Goal: Information Seeking & Learning: Learn about a topic

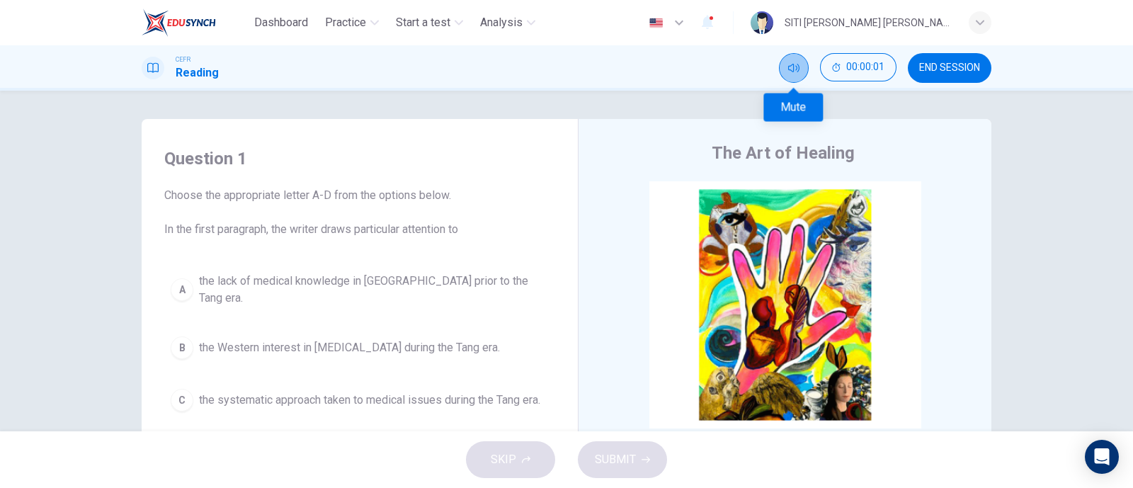
click at [784, 59] on button "Mute" at bounding box center [794, 68] width 30 height 30
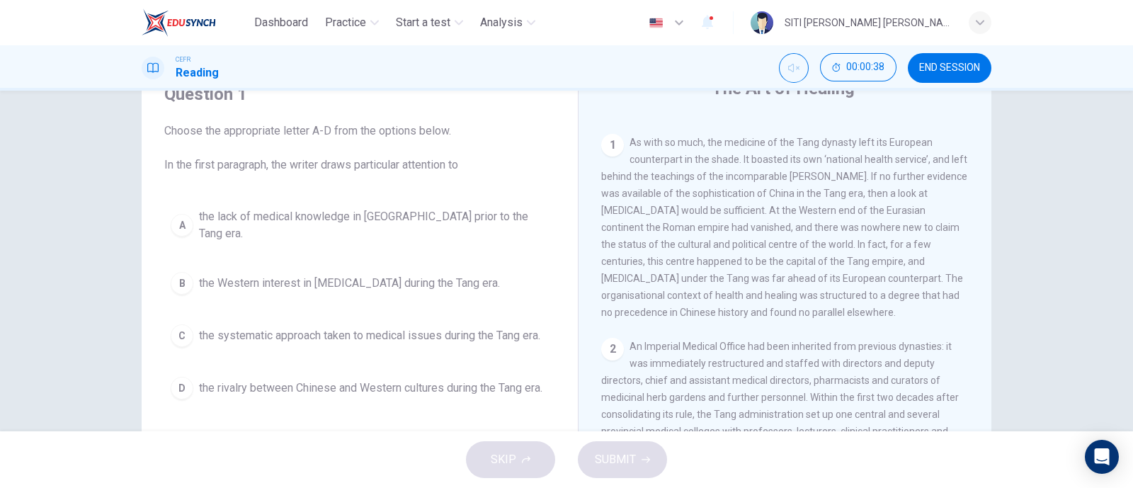
scroll to position [283, 0]
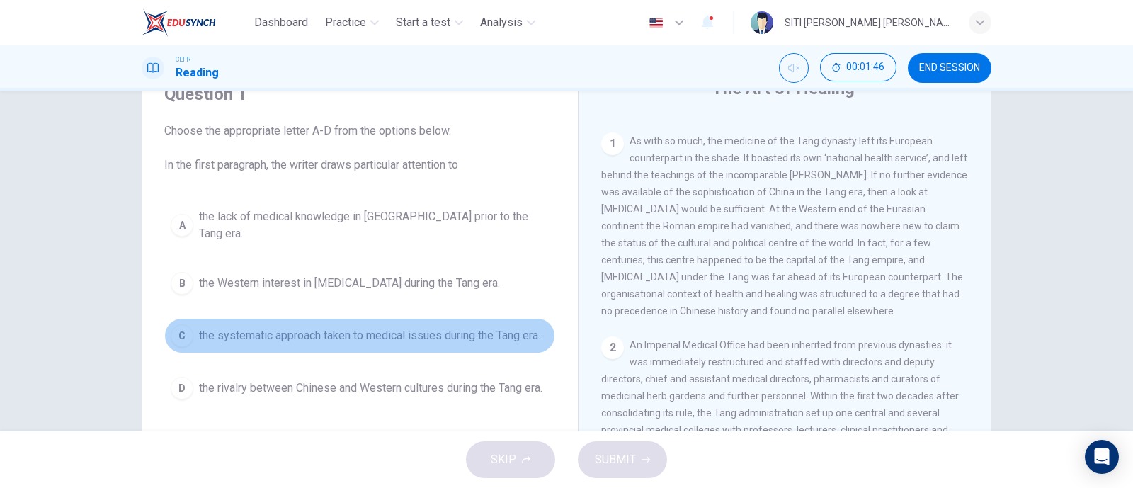
click at [433, 331] on button "C the systematic approach taken to medical issues during the Tang era." at bounding box center [359, 335] width 391 height 35
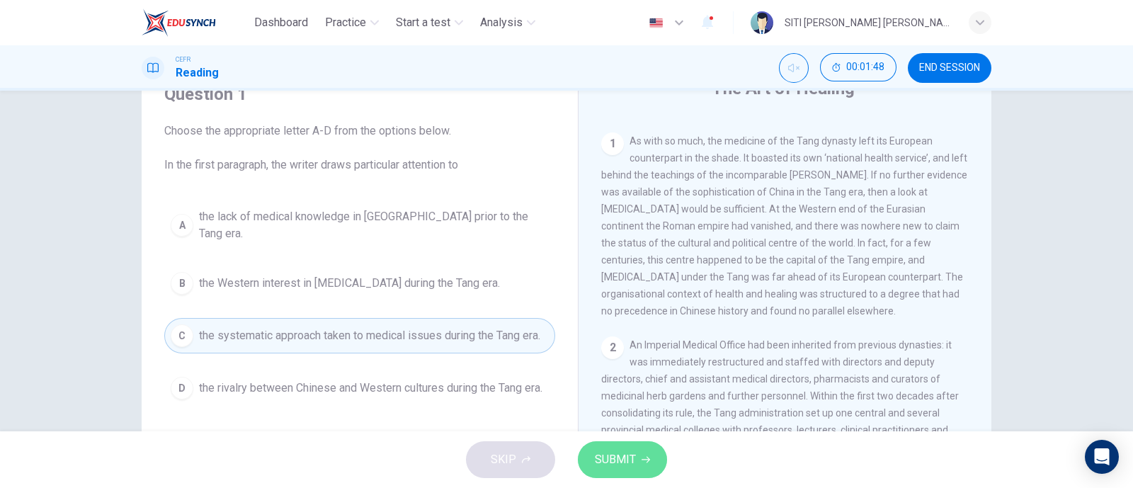
click at [654, 459] on button "SUBMIT" at bounding box center [622, 459] width 89 height 37
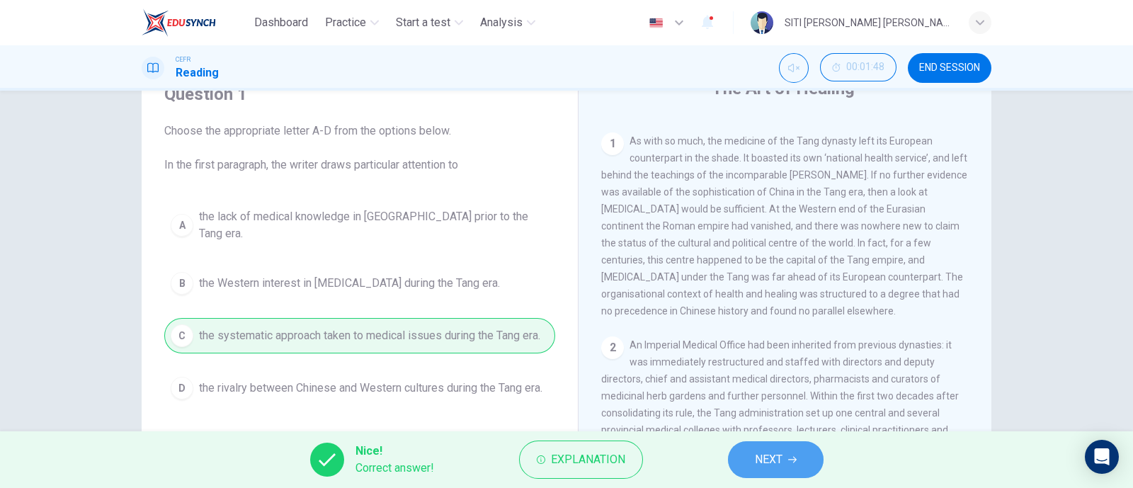
click at [783, 465] on button "NEXT" at bounding box center [776, 459] width 96 height 37
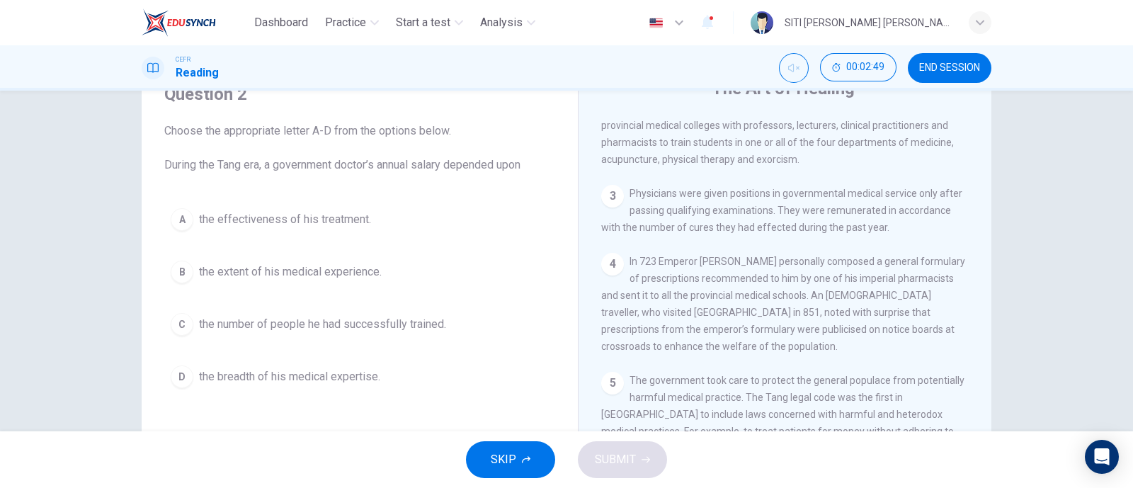
scroll to position [586, 0]
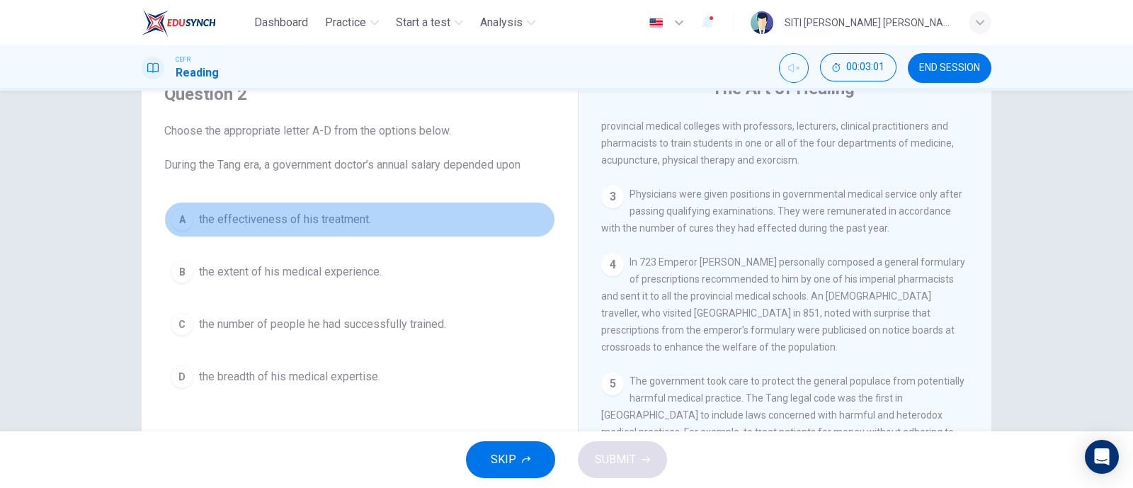
click at [283, 217] on span "the effectiveness of his treatment." at bounding box center [285, 219] width 172 height 17
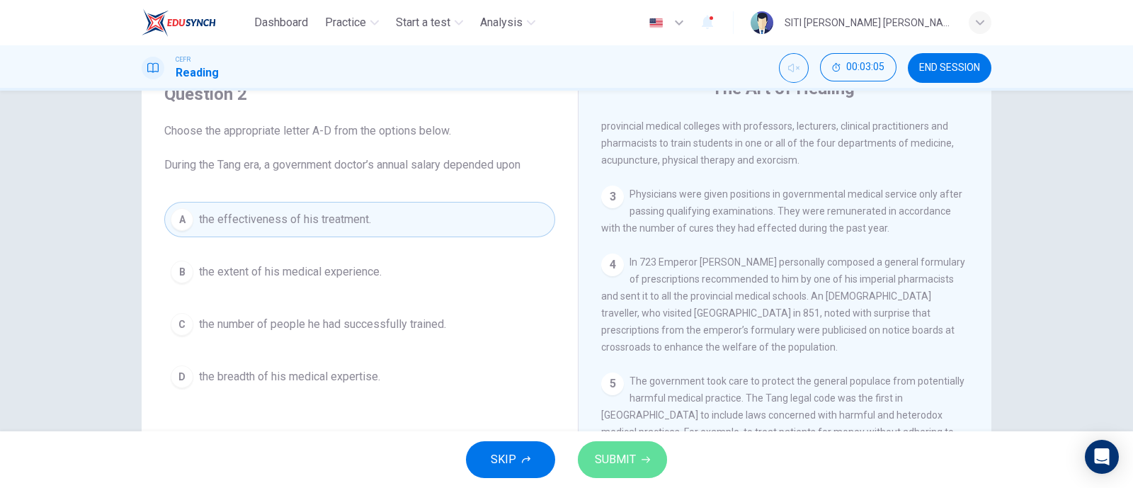
click at [627, 460] on span "SUBMIT" at bounding box center [615, 460] width 41 height 20
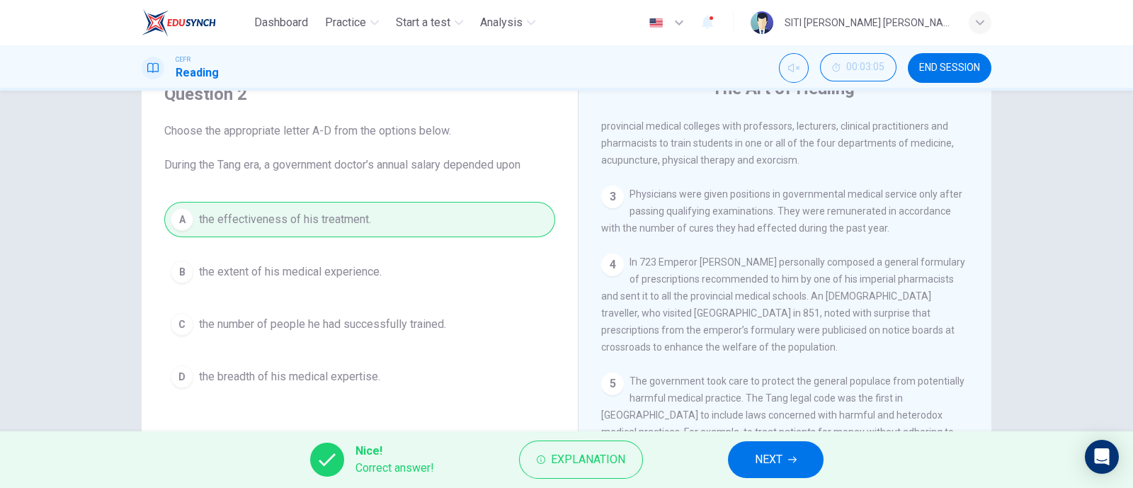
click at [725, 451] on div "Nice! Correct answer! Explanation NEXT" at bounding box center [566, 459] width 1133 height 57
click at [737, 451] on button "NEXT" at bounding box center [776, 459] width 96 height 37
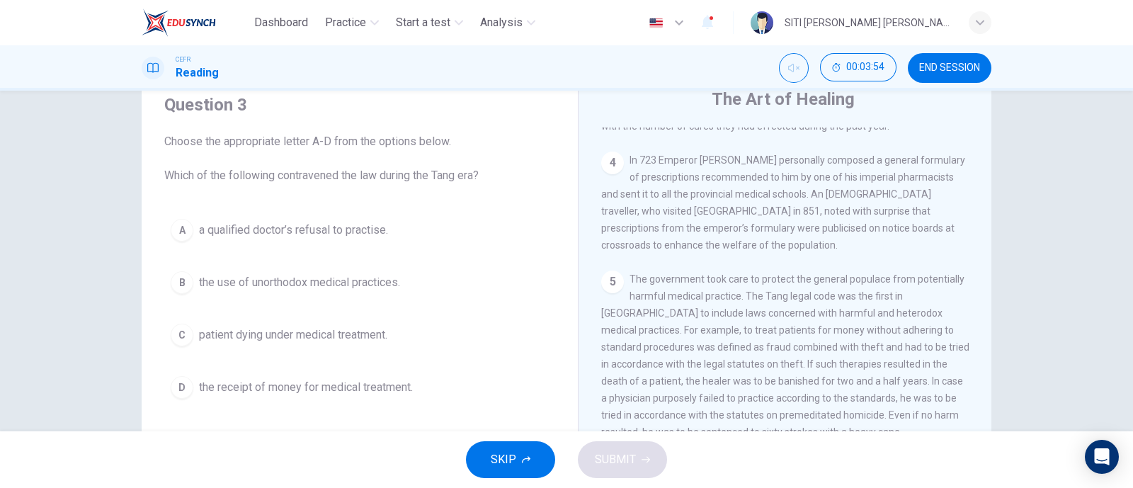
scroll to position [579, 0]
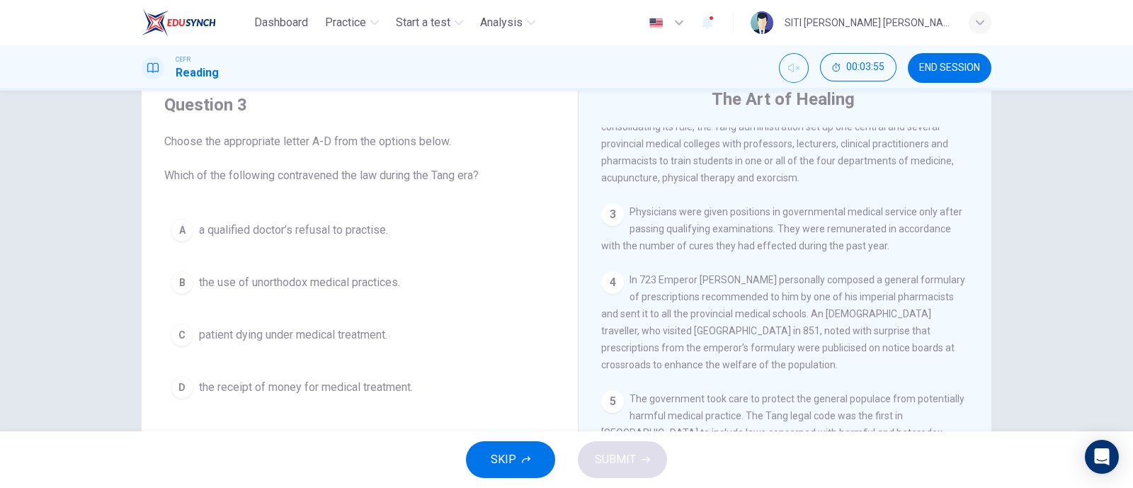
click at [796, 274] on span "In 723 Emperor [PERSON_NAME] personally composed a general formulary of prescri…" at bounding box center [783, 322] width 364 height 96
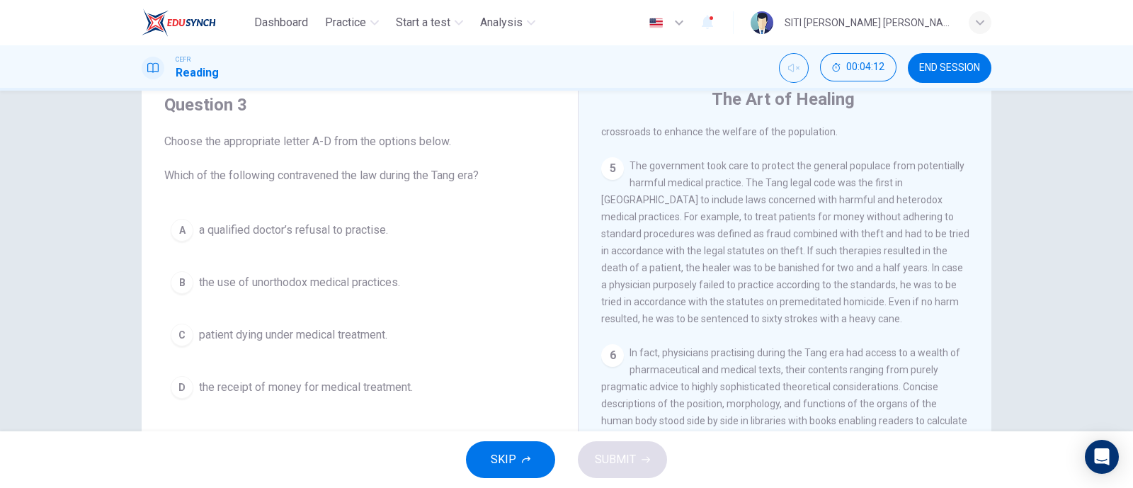
scroll to position [811, 0]
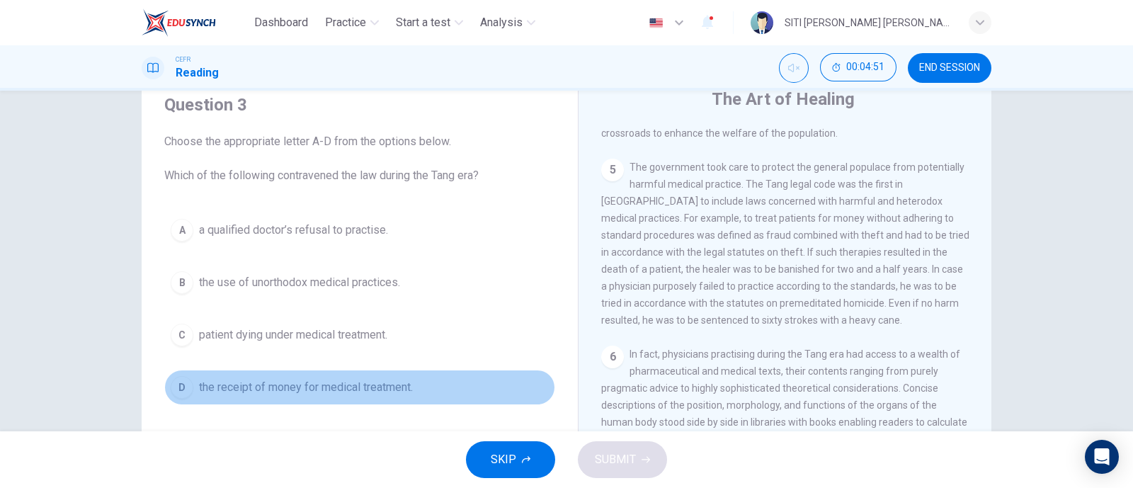
click at [378, 382] on span "the receipt of money for medical treatment." at bounding box center [306, 387] width 214 height 17
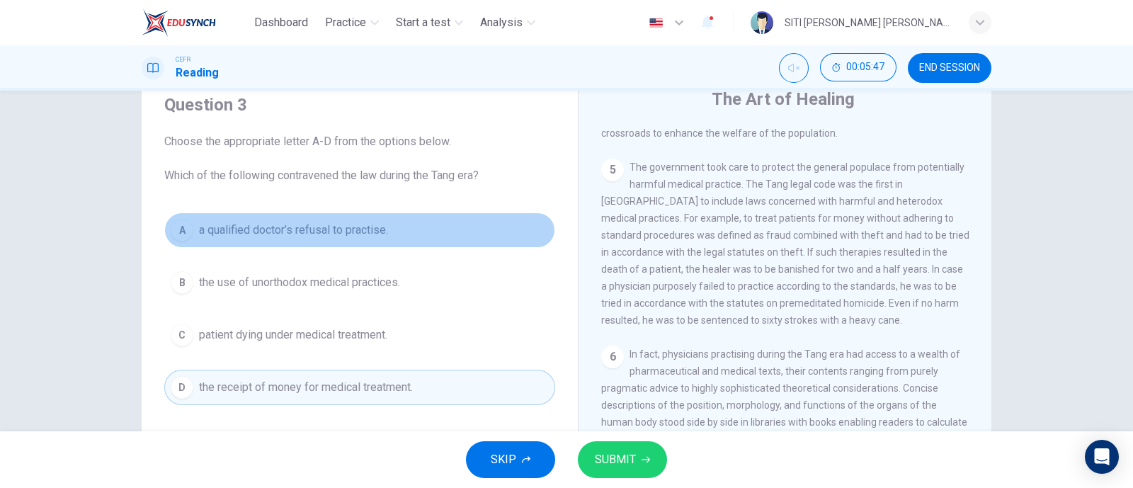
click at [380, 234] on span "a qualified doctor’s refusal to practise." at bounding box center [293, 230] width 189 height 17
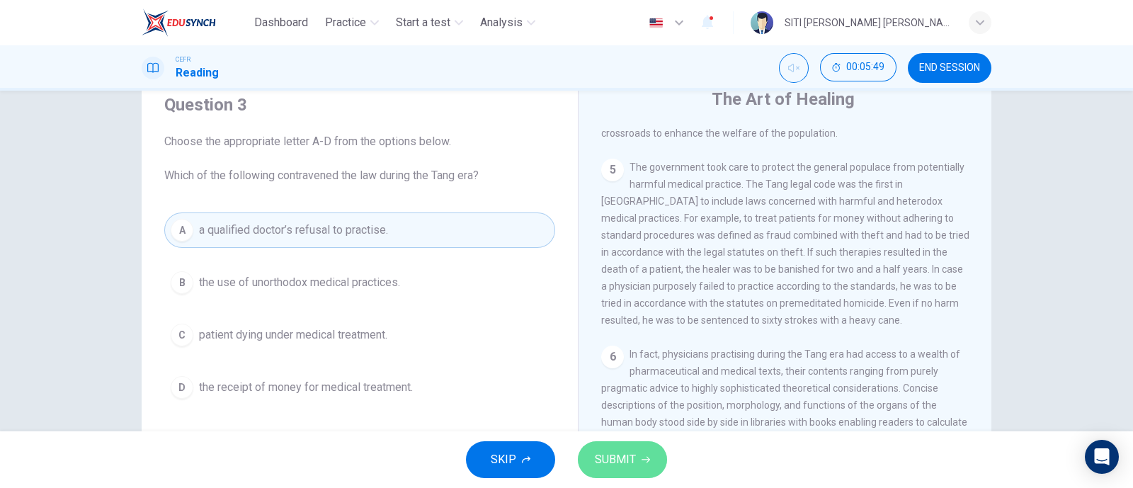
click at [640, 454] on button "SUBMIT" at bounding box center [622, 459] width 89 height 37
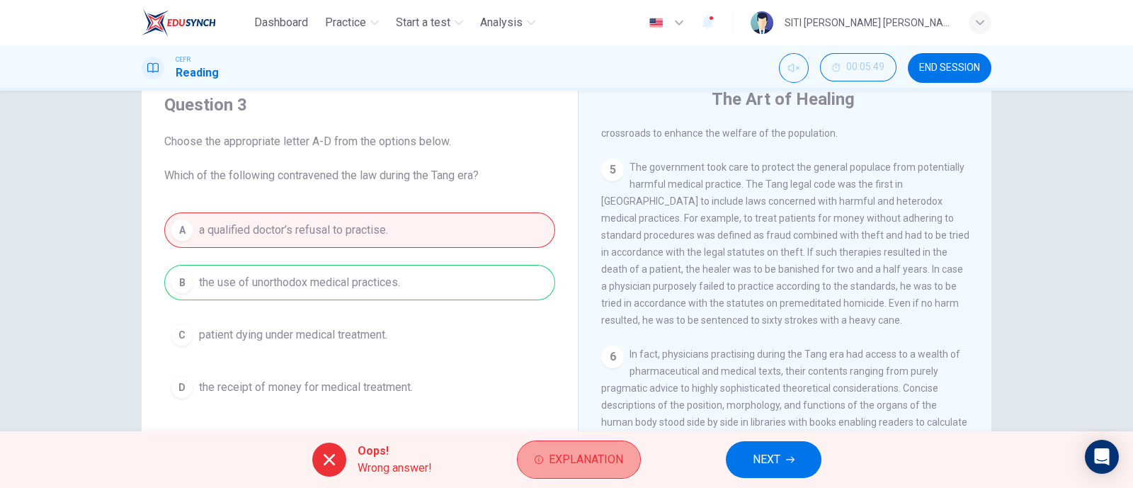
click at [584, 472] on button "Explanation" at bounding box center [579, 460] width 124 height 38
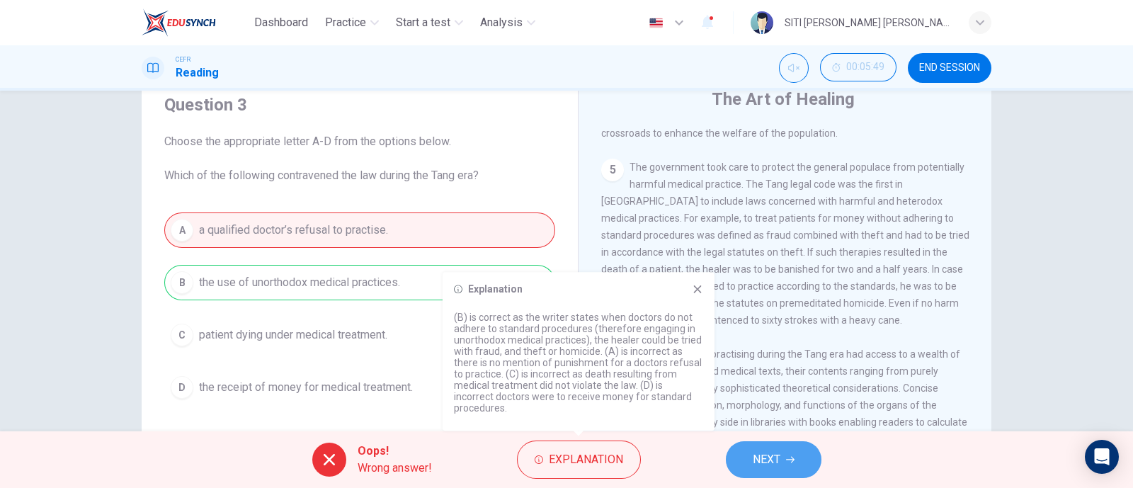
click at [751, 455] on button "NEXT" at bounding box center [774, 459] width 96 height 37
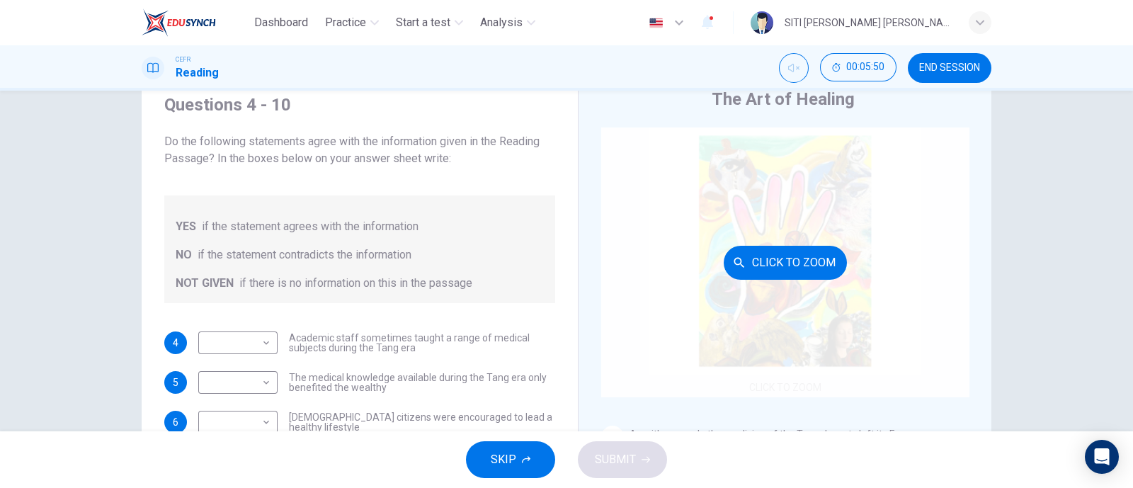
click at [608, 297] on div "Click to Zoom" at bounding box center [785, 262] width 368 height 270
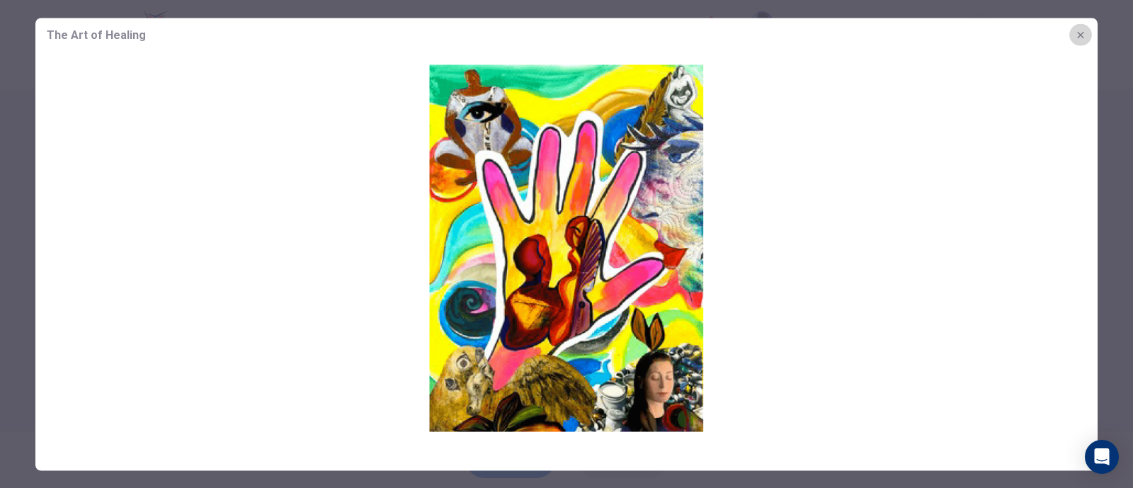
click at [1077, 36] on icon "button" at bounding box center [1080, 34] width 11 height 11
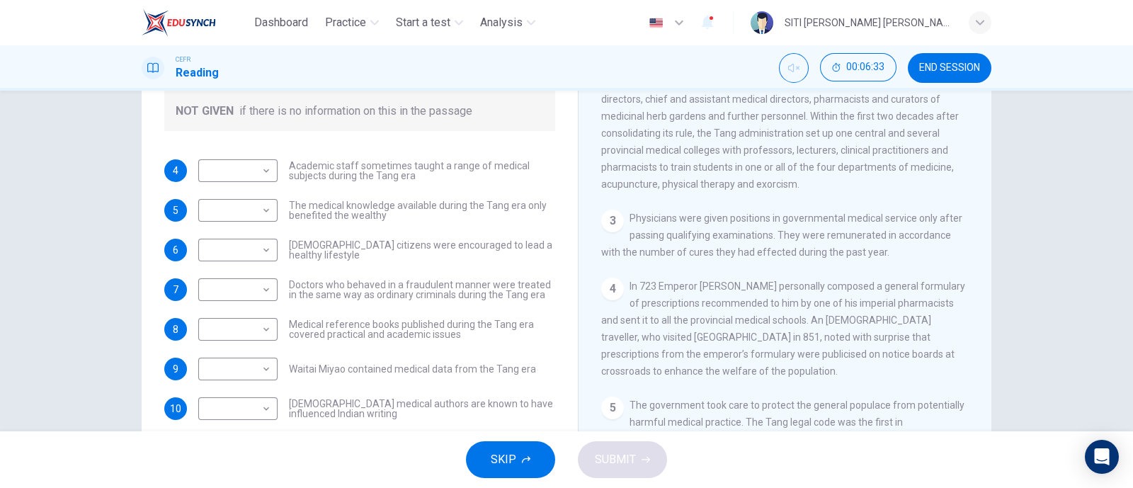
scroll to position [456, 0]
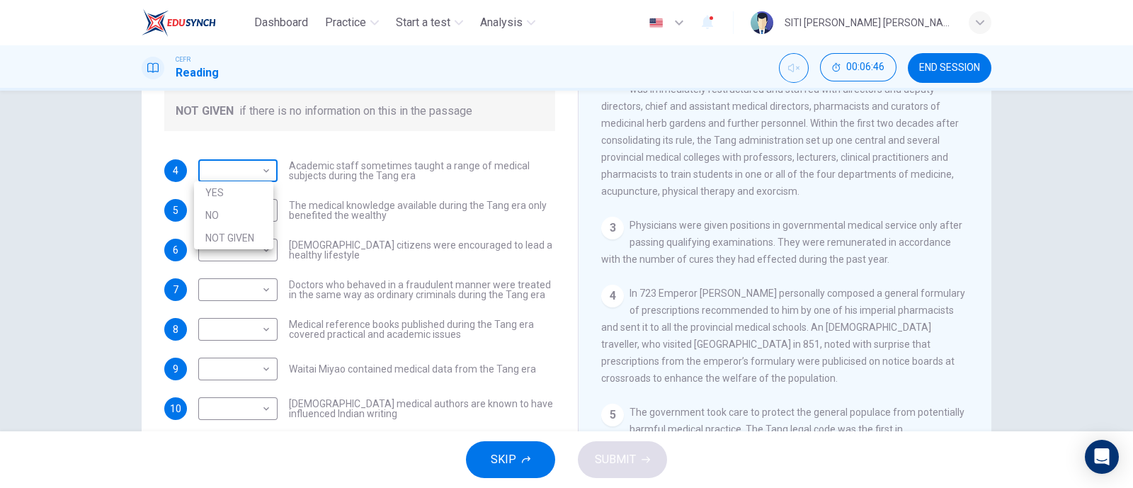
click at [259, 165] on body "Dashboard Practice Start a test Analysis English en ​ SITI [PERSON_NAME] [PERSO…" at bounding box center [566, 244] width 1133 height 488
click at [259, 193] on li "YES" at bounding box center [233, 192] width 79 height 23
type input "YES"
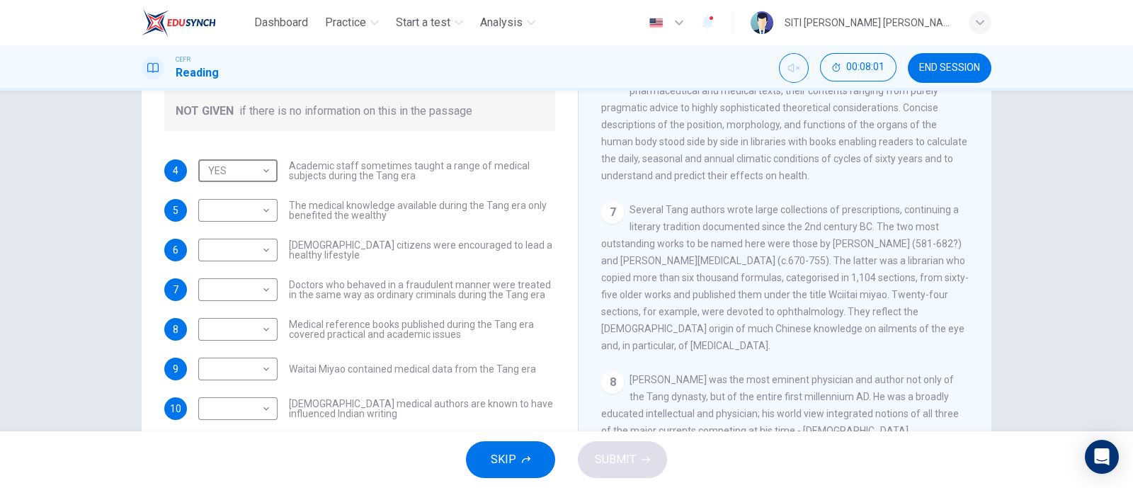
scroll to position [981, 0]
click at [250, 210] on body "Dashboard Practice Start a test Analysis English en ​ SITI [PERSON_NAME] [PERSO…" at bounding box center [566, 244] width 1133 height 488
click at [248, 280] on li "NOT GIVEN" at bounding box center [233, 277] width 79 height 23
type input "NOT GIVEN"
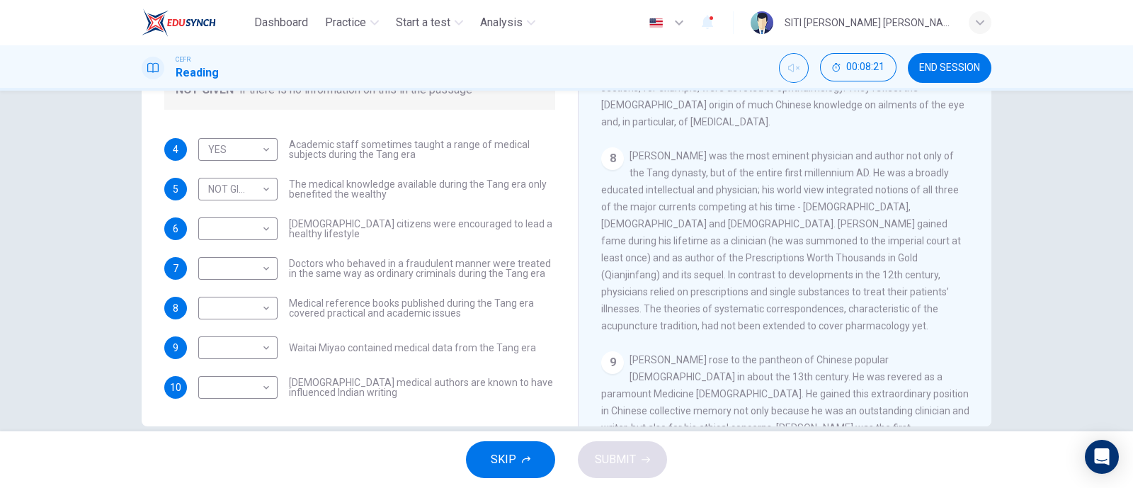
scroll to position [1186, 0]
click at [722, 227] on div "8 [PERSON_NAME] was the most eminent physician and author not only of the Tang …" at bounding box center [785, 239] width 368 height 187
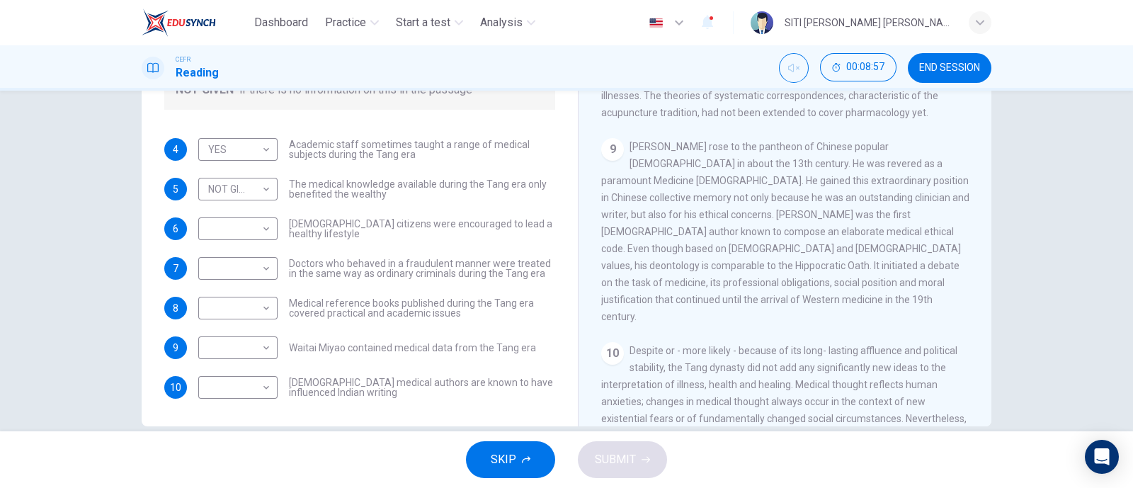
scroll to position [208, 0]
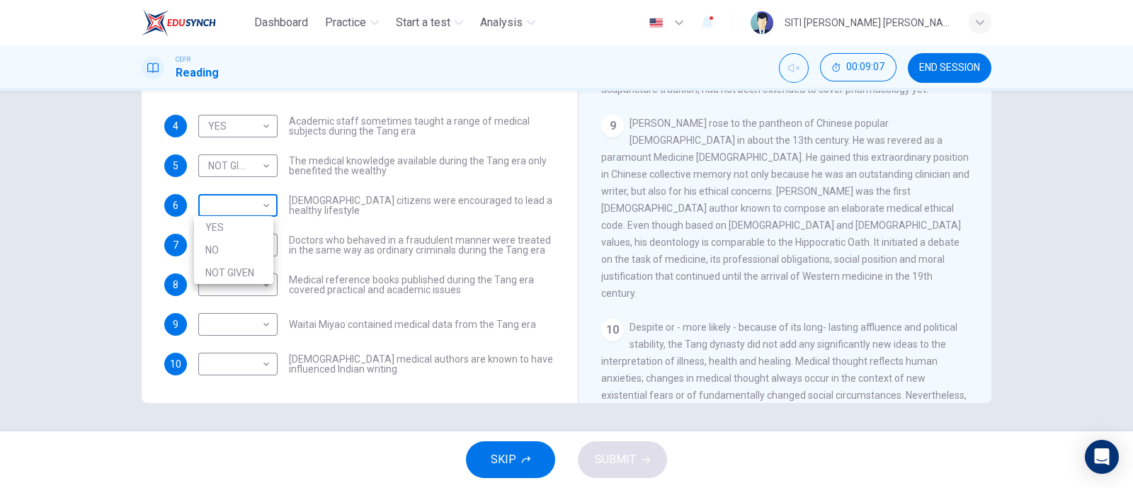
click at [244, 203] on body "Dashboard Practice Start a test Analysis English en ​ SITI [PERSON_NAME] [PERSO…" at bounding box center [566, 244] width 1133 height 488
click at [237, 266] on li "NOT GIVEN" at bounding box center [233, 272] width 79 height 23
type input "NOT GIVEN"
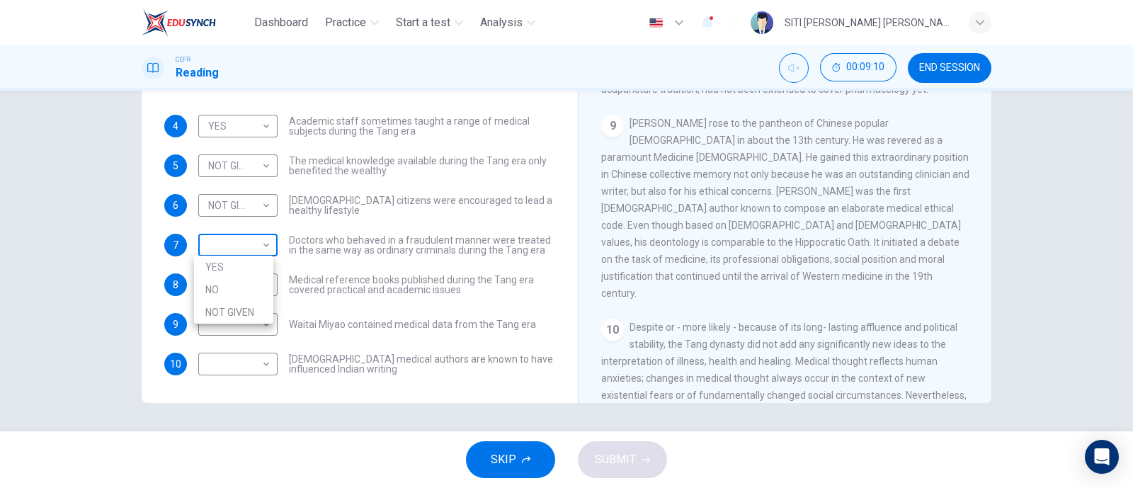
click at [252, 256] on body "Dashboard Practice Start a test Analysis English en ​ SITI [PERSON_NAME] [PERSO…" at bounding box center [566, 244] width 1133 height 488
click at [252, 256] on li "YES" at bounding box center [233, 267] width 79 height 23
type input "YES"
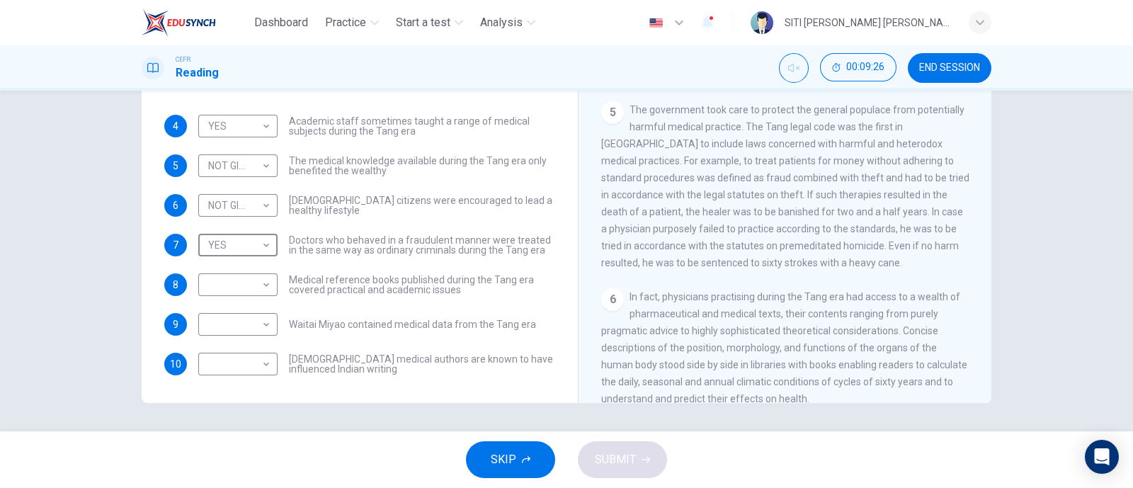
scroll to position [715, 0]
click at [251, 292] on body "Dashboard Practice Start a test Analysis English en ​ SITI [PERSON_NAME] [PERSO…" at bounding box center [566, 244] width 1133 height 488
click at [571, 313] on div at bounding box center [566, 244] width 1133 height 488
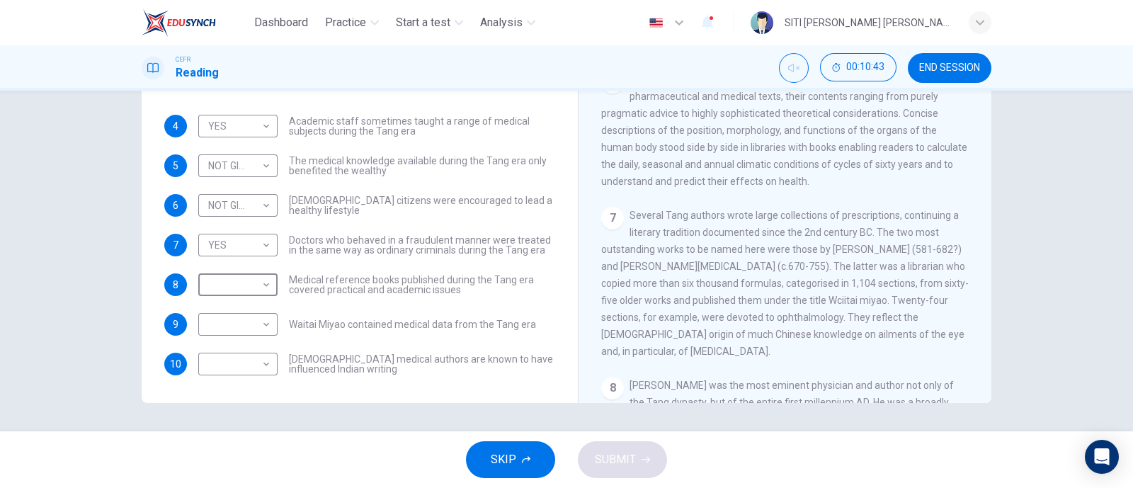
scroll to position [933, 0]
click at [251, 288] on body "Dashboard Practice Start a test Analysis English en ​ SITI [PERSON_NAME] [PERSO…" at bounding box center [566, 244] width 1133 height 488
click at [243, 302] on li "YES" at bounding box center [233, 306] width 79 height 23
type input "YES"
click at [251, 329] on body "Dashboard Practice Start a test Analysis English en ​ SITI [PERSON_NAME] [PERSO…" at bounding box center [566, 244] width 1133 height 488
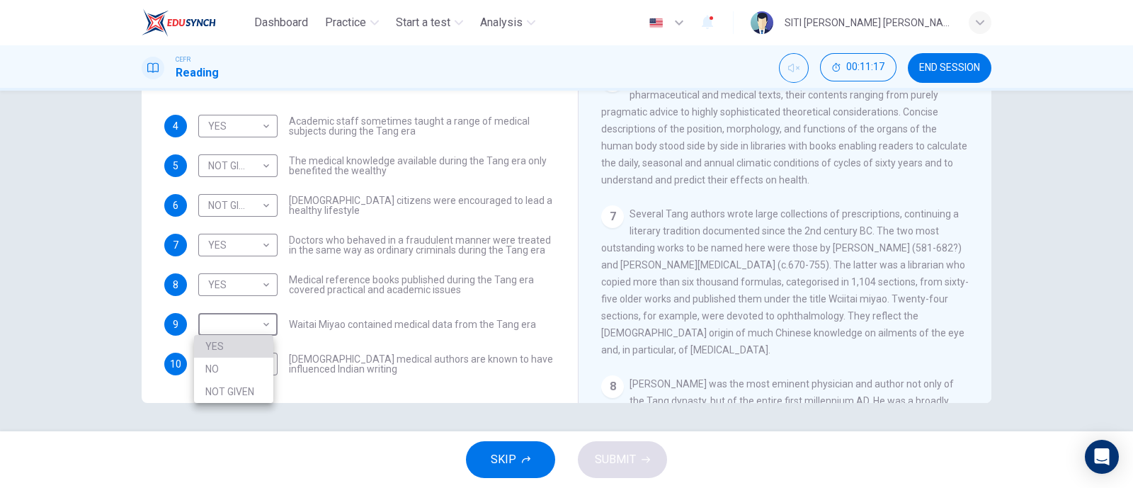
click at [244, 341] on li "YES" at bounding box center [233, 346] width 79 height 23
type input "YES"
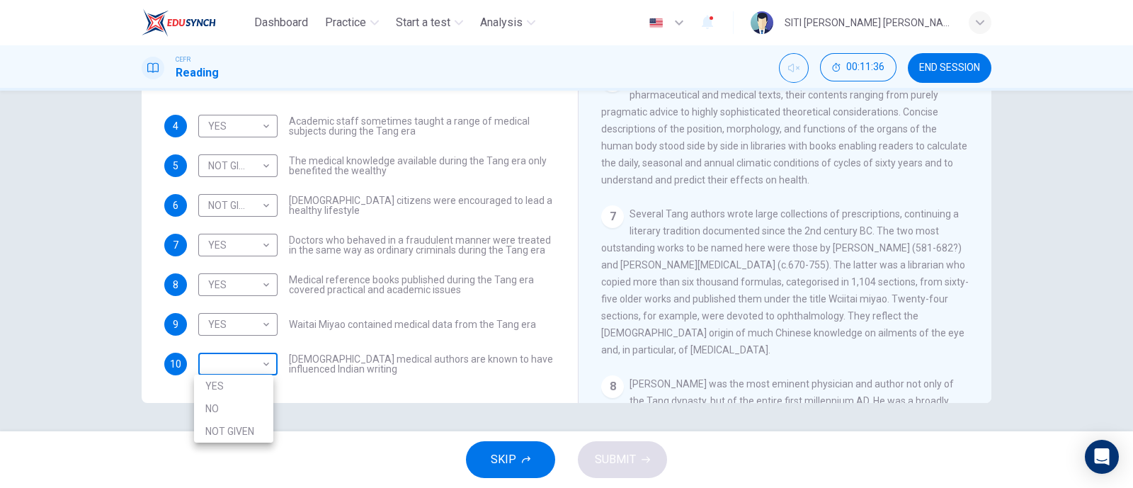
click at [251, 364] on body "Dashboard Practice Start a test Analysis English en ​ SITI [PERSON_NAME] [PERSO…" at bounding box center [566, 244] width 1133 height 488
click at [223, 409] on li "NO" at bounding box center [233, 408] width 79 height 23
type input "NO"
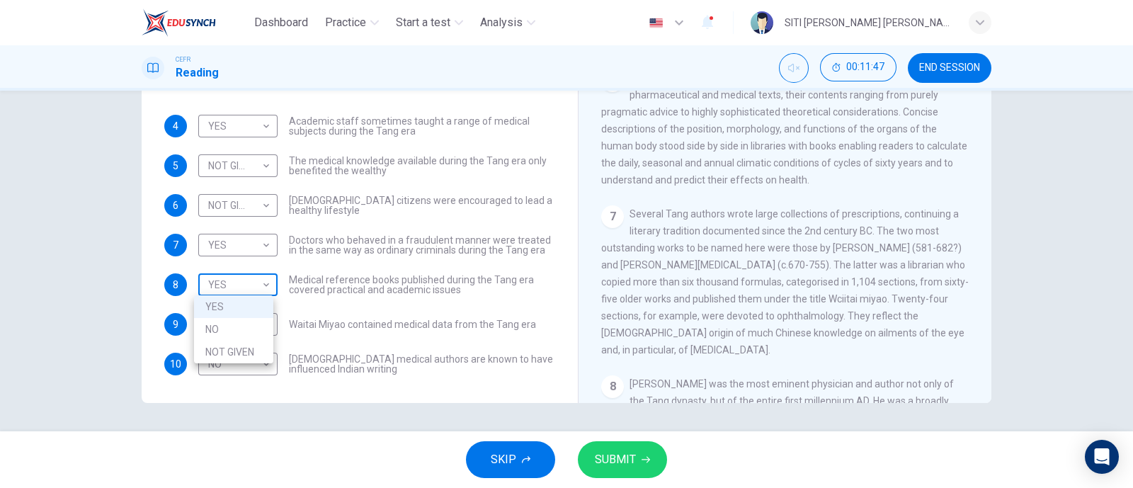
click at [248, 288] on body "Dashboard Practice Start a test Analysis English en ​ SITI [PERSON_NAME] [PERSO…" at bounding box center [566, 244] width 1133 height 488
click at [230, 327] on li "NO" at bounding box center [233, 329] width 79 height 23
type input "NO"
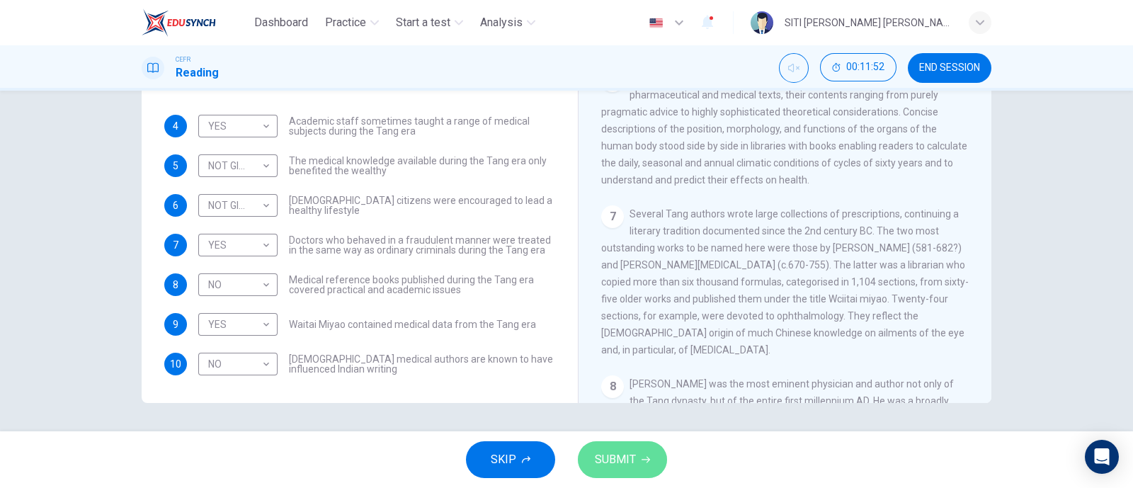
click at [625, 469] on span "SUBMIT" at bounding box center [615, 460] width 41 height 20
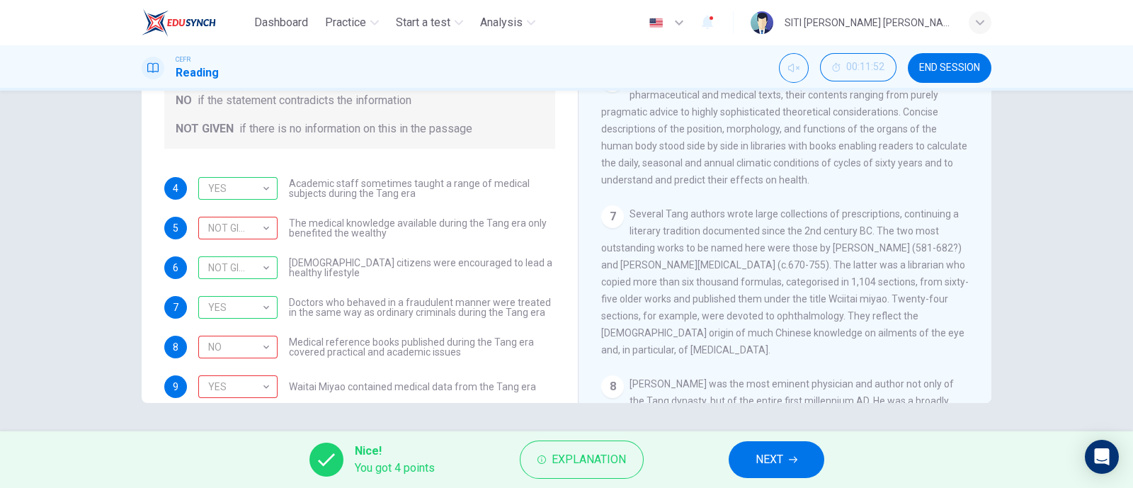
scroll to position [0, 0]
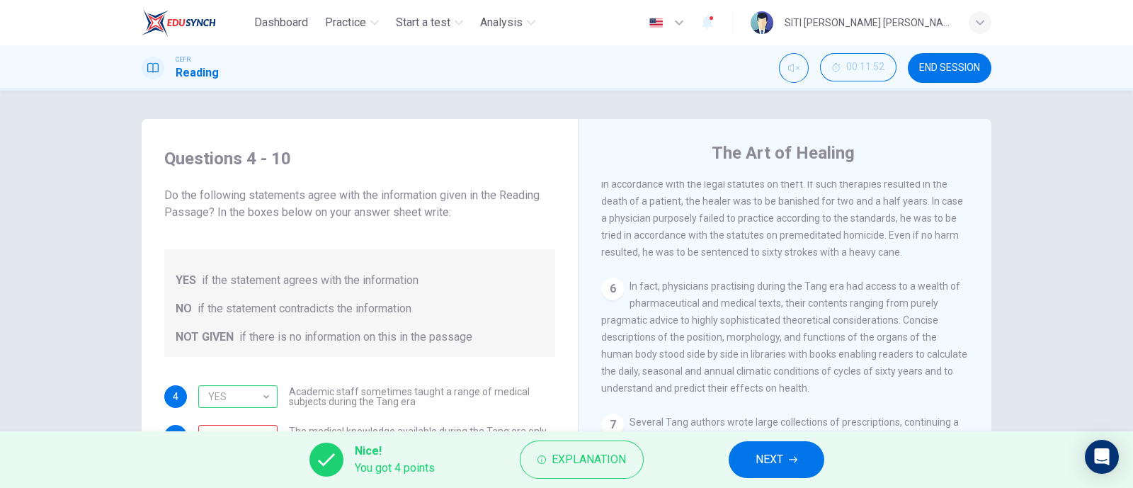
click at [811, 466] on button "NEXT" at bounding box center [777, 459] width 96 height 37
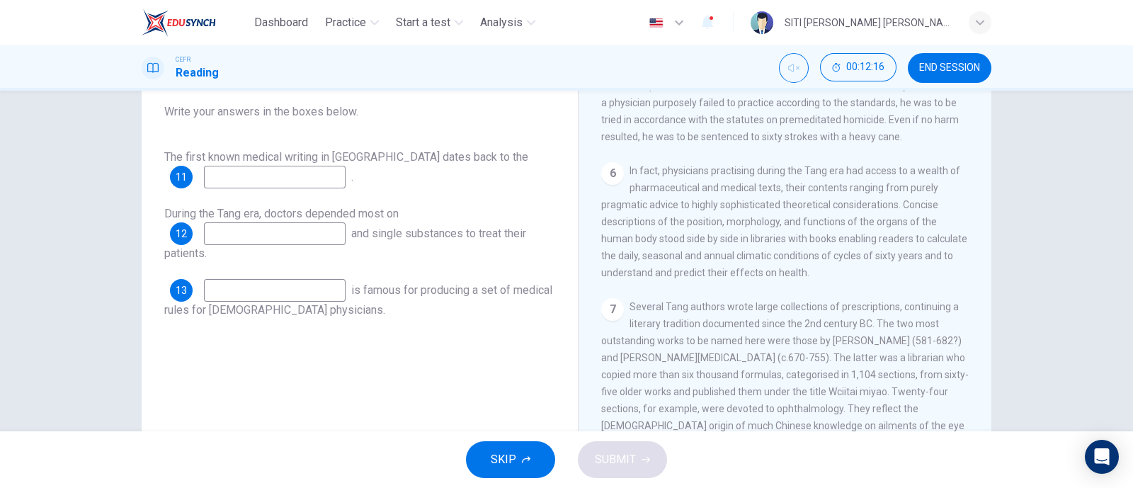
scroll to position [897, 0]
click at [312, 180] on input at bounding box center [275, 177] width 142 height 23
type input "2nd century"
click at [289, 235] on input at bounding box center [275, 233] width 142 height 23
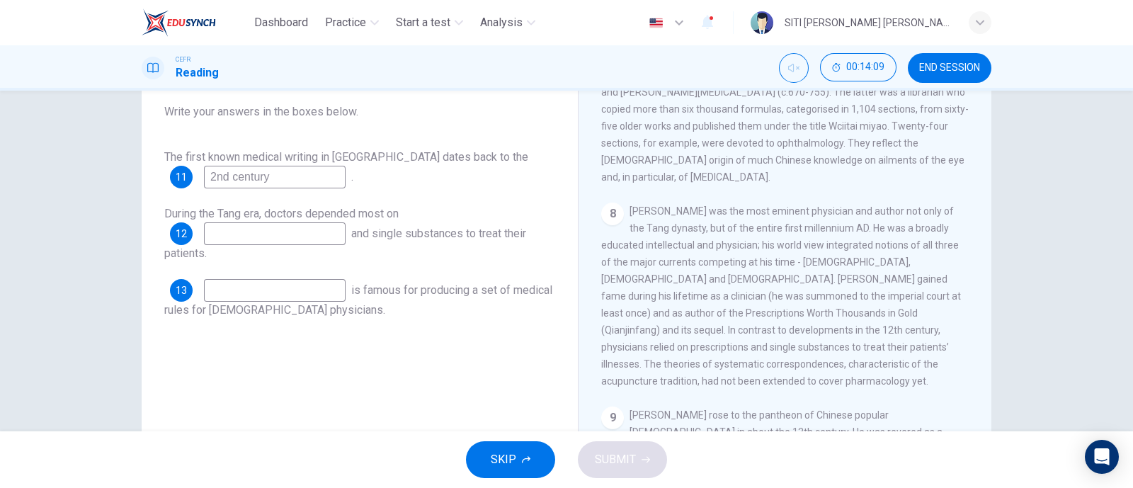
scroll to position [1161, 0]
type input "prescriptions"
click at [276, 288] on input at bounding box center [275, 290] width 142 height 23
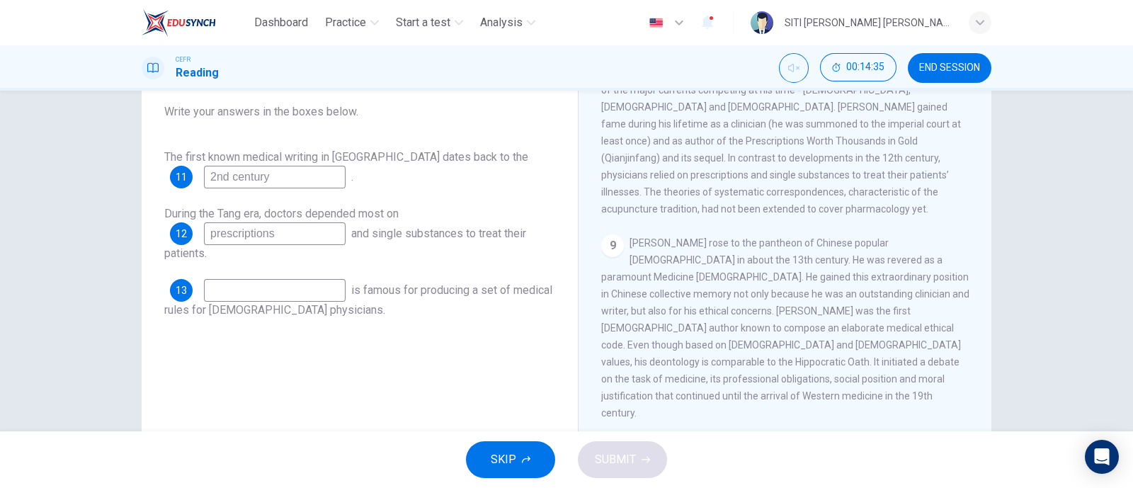
scroll to position [1334, 0]
click at [245, 292] on input at bounding box center [275, 290] width 142 height 23
type input "[PERSON_NAME]"
click at [596, 453] on span "SUBMIT" at bounding box center [615, 460] width 41 height 20
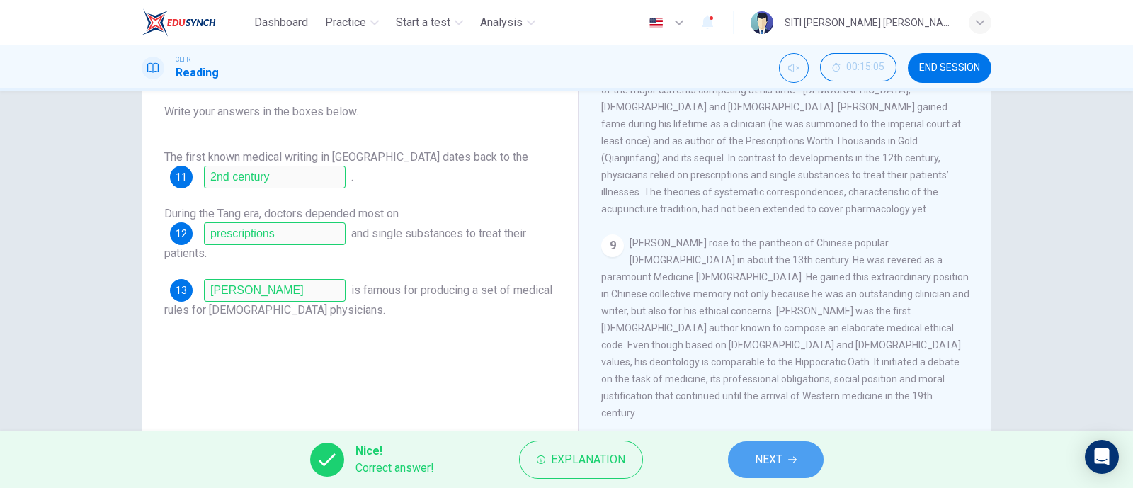
click at [749, 450] on button "NEXT" at bounding box center [776, 459] width 96 height 37
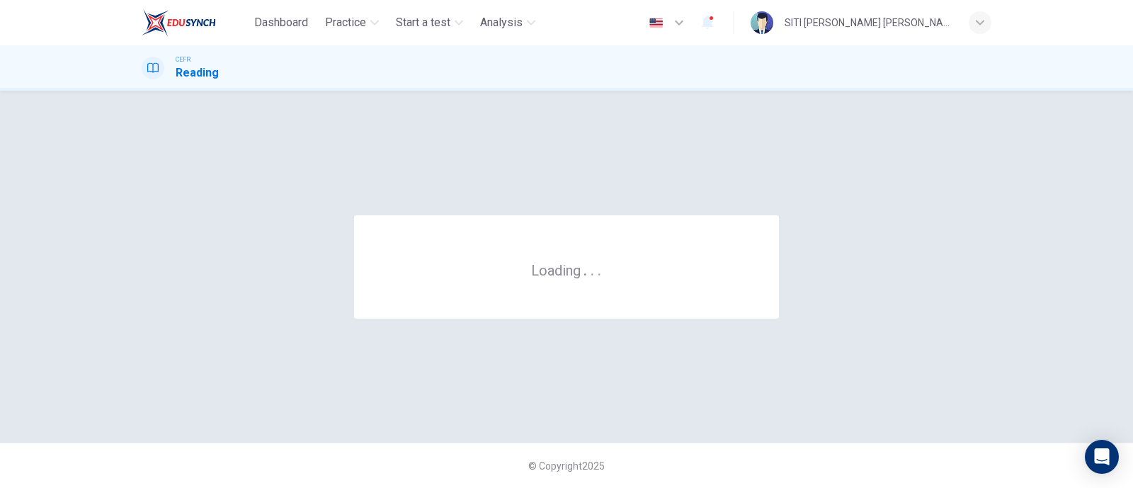
scroll to position [0, 0]
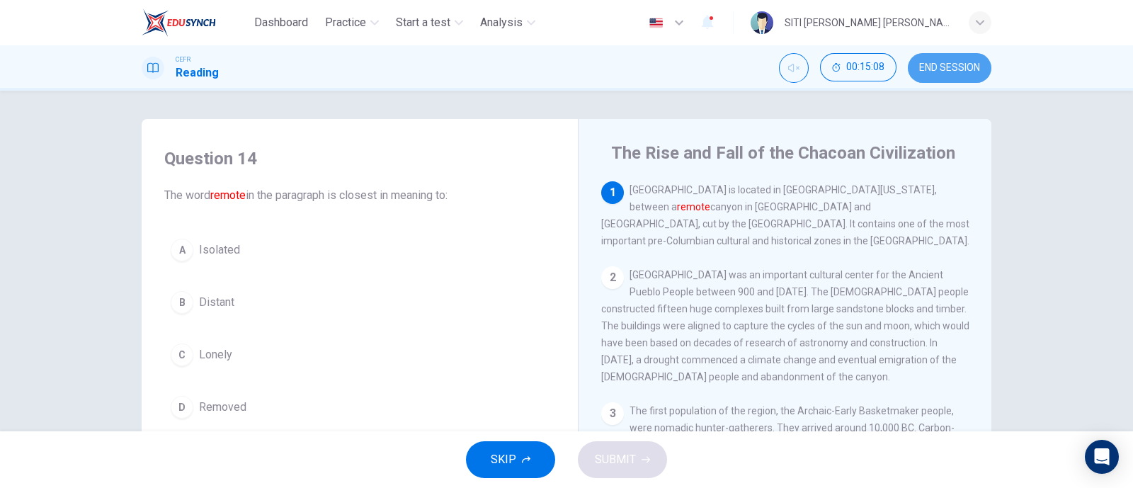
click at [968, 75] on button "END SESSION" at bounding box center [950, 68] width 84 height 30
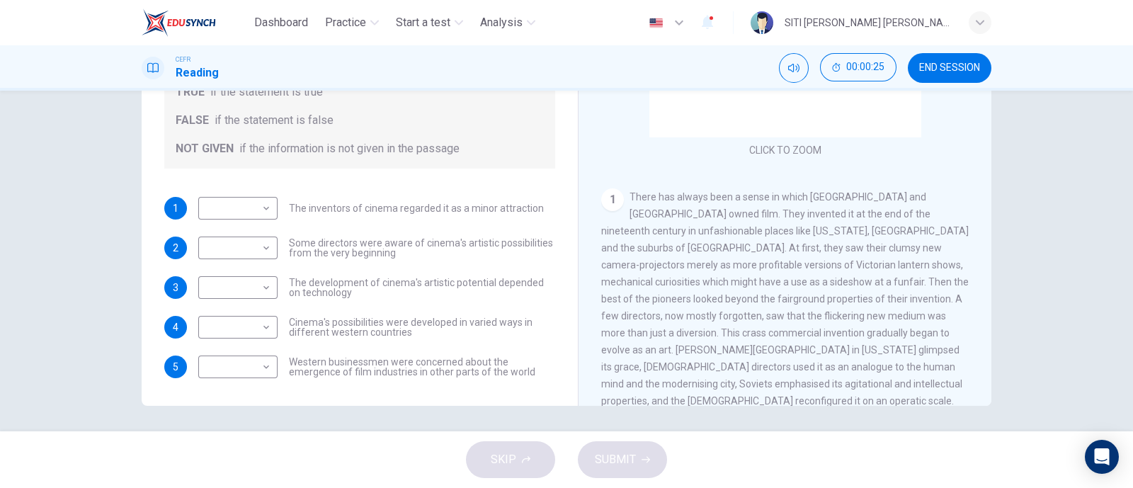
scroll to position [103, 0]
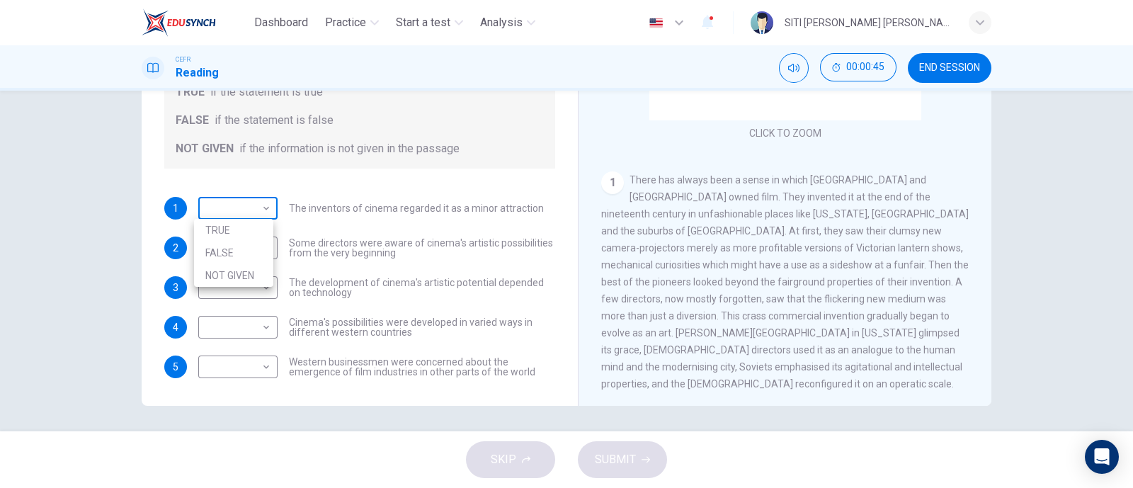
click at [237, 215] on body "Dashboard Practice Start a test Analysis English en ​ SITI HAJAR AMANI BINTI AZ…" at bounding box center [566, 244] width 1133 height 488
click at [246, 247] on li "FALSE" at bounding box center [233, 253] width 79 height 23
type input "FALSE"
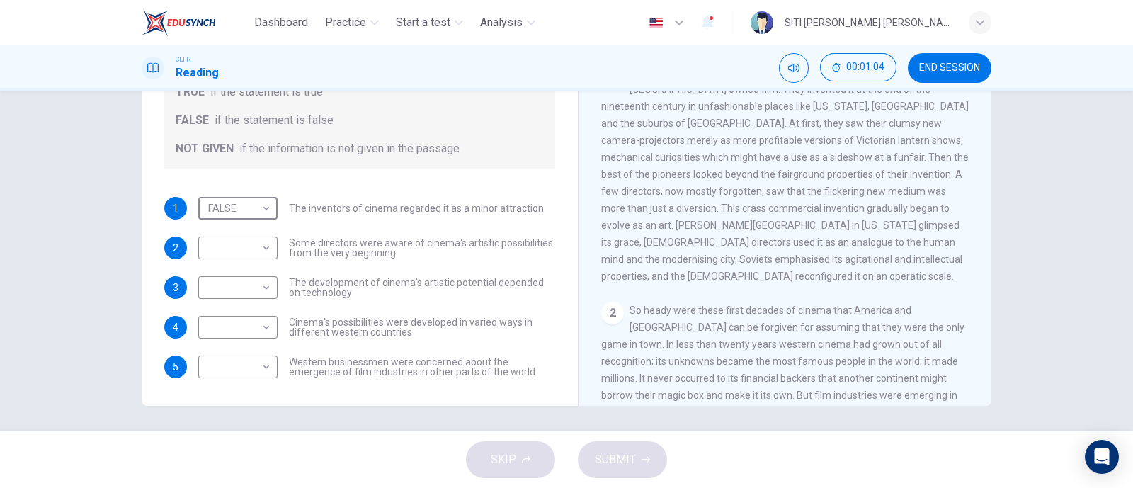
scroll to position [210, 0]
click at [249, 251] on body "Dashboard Practice Start a test Analysis English en ​ SITI HAJAR AMANI BINTI AZ…" at bounding box center [566, 244] width 1133 height 488
click at [245, 266] on li "TRUE" at bounding box center [233, 270] width 79 height 23
type input "TRUE"
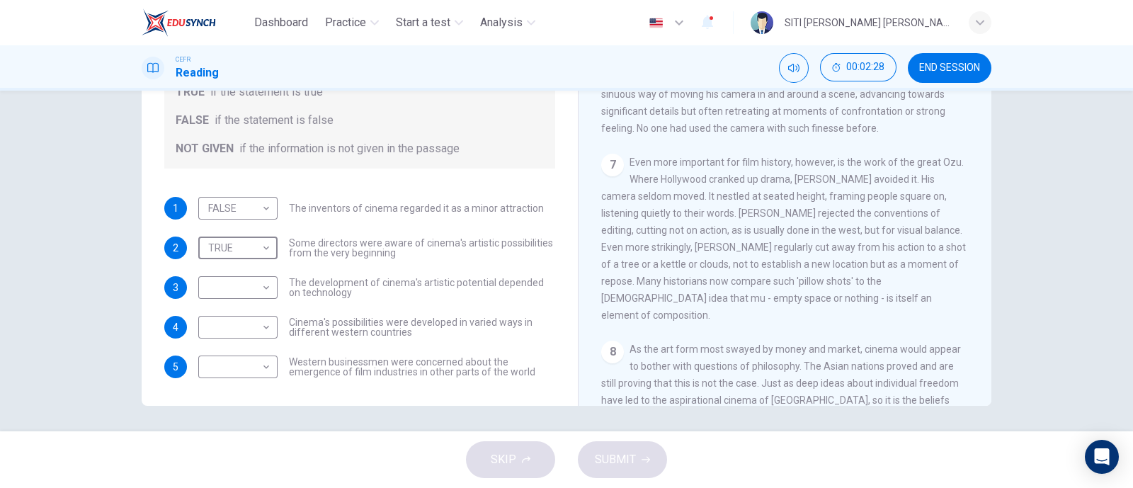
scroll to position [1159, 0]
click at [266, 290] on body "Dashboard Practice Start a test Analysis English en ​ SITI HAJAR AMANI BINTI AZ…" at bounding box center [566, 244] width 1133 height 488
click at [225, 354] on li "NOT GIVEN" at bounding box center [233, 354] width 79 height 23
type input "NOT GIVEN"
click at [239, 322] on body "Dashboard Practice Start a test Analysis English en ​ SITI HAJAR AMANI BINTI AZ…" at bounding box center [566, 244] width 1133 height 488
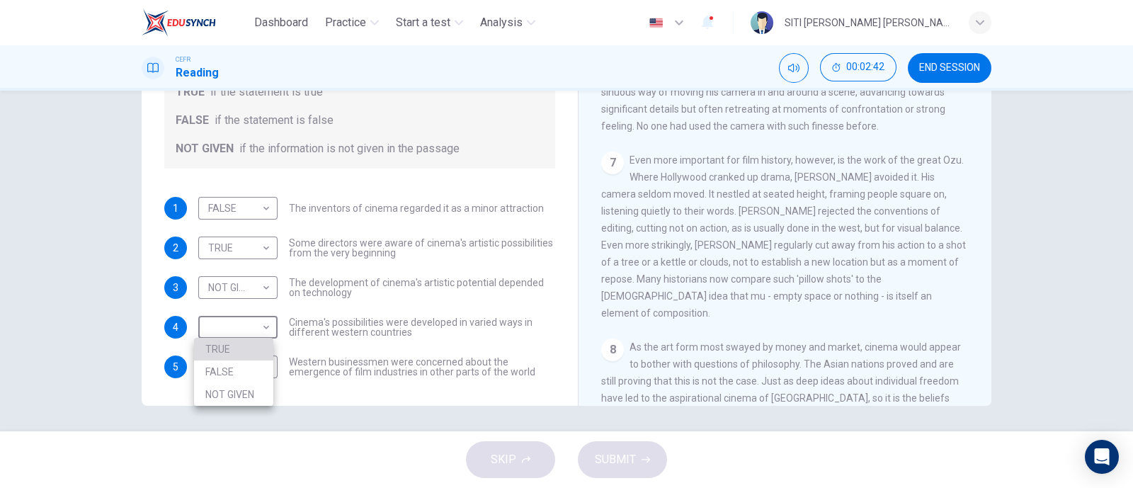
click at [234, 346] on li "TRUE" at bounding box center [233, 349] width 79 height 23
type input "TRUE"
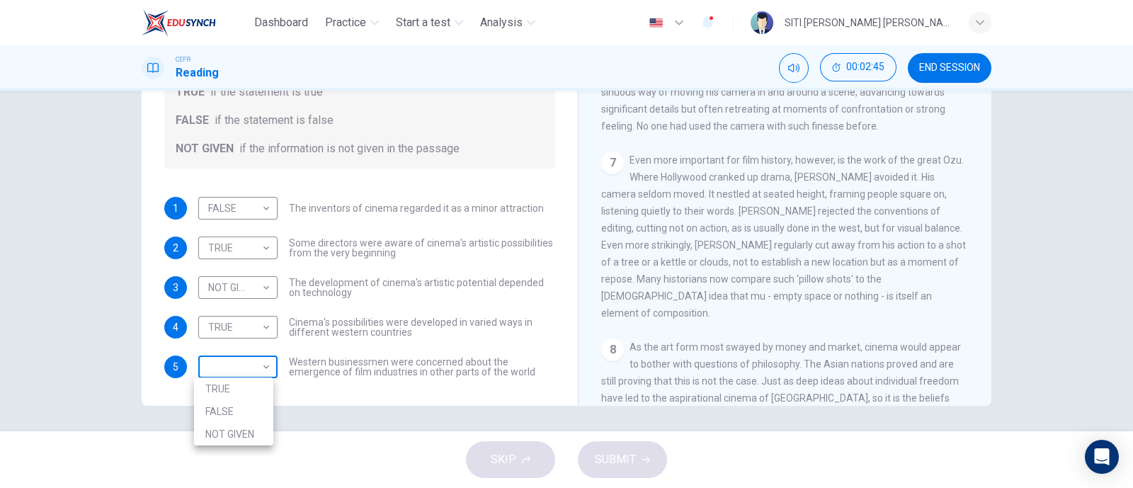
click at [249, 371] on body "Dashboard Practice Start a test Analysis English en ​ SITI HAJAR AMANI BINTI AZ…" at bounding box center [566, 244] width 1133 height 488
click at [240, 405] on li "FALSE" at bounding box center [233, 411] width 79 height 23
type input "FALSE"
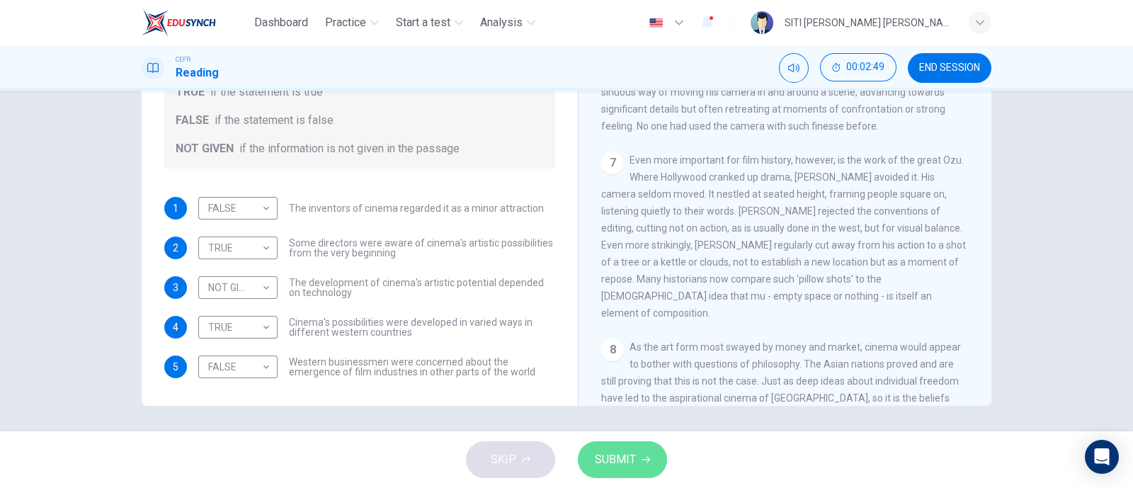
click at [618, 468] on span "SUBMIT" at bounding box center [615, 460] width 41 height 20
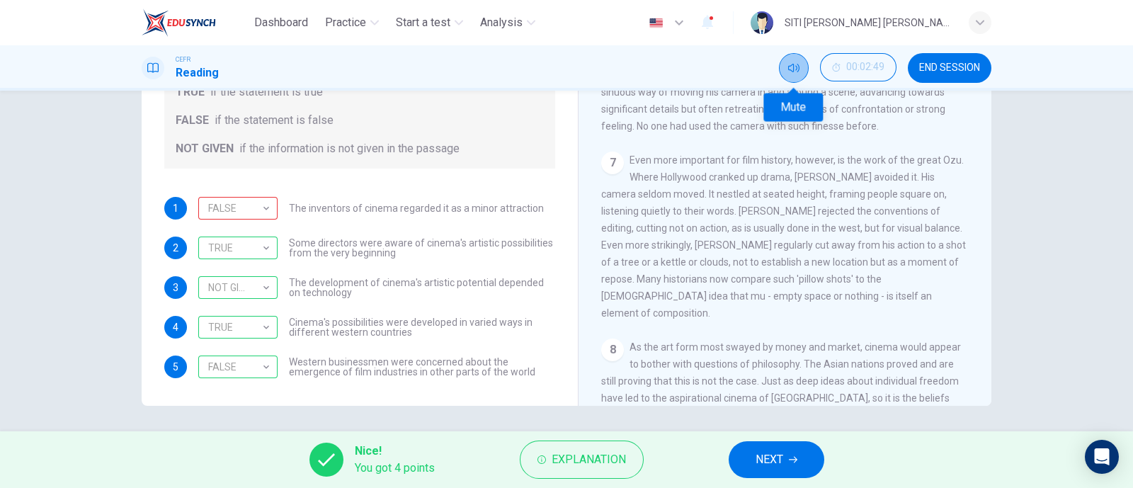
click at [786, 74] on button "Mute" at bounding box center [794, 68] width 30 height 30
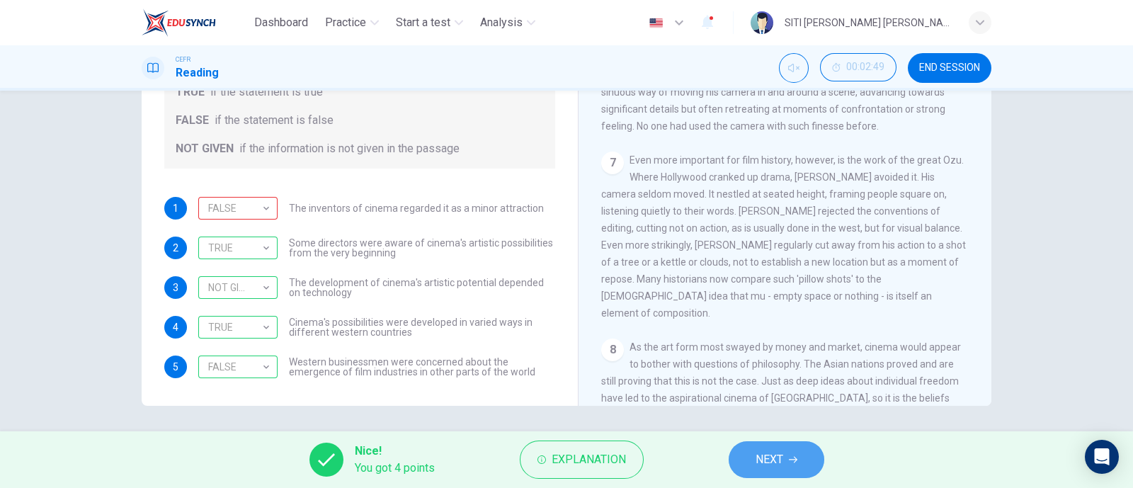
click at [768, 451] on span "NEXT" at bounding box center [770, 460] width 28 height 20
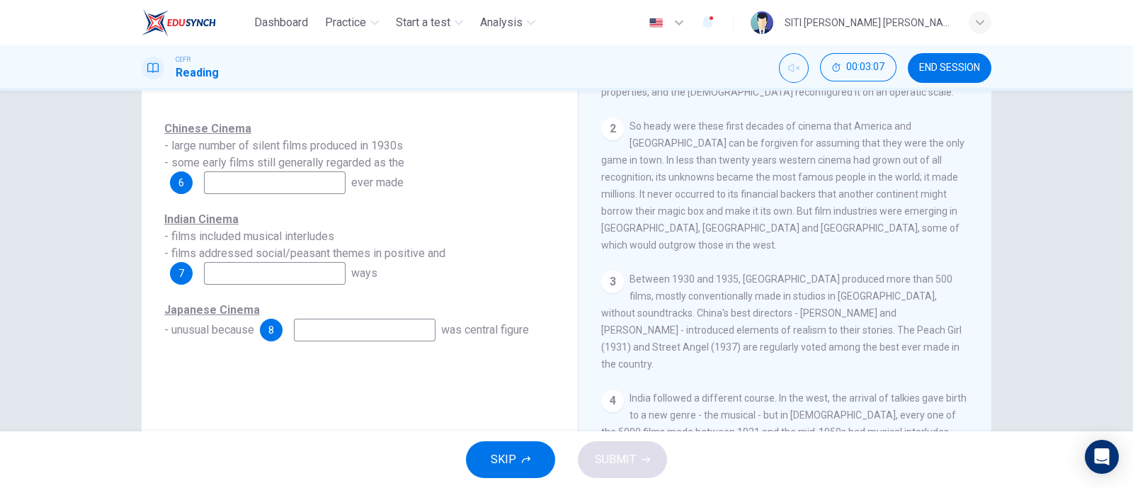
scroll to position [482, 0]
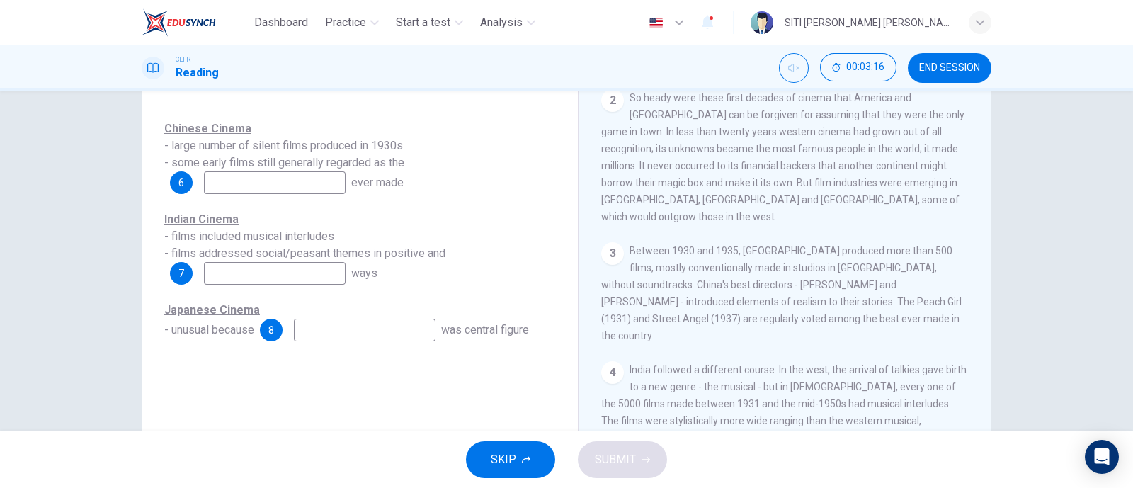
click at [308, 182] on input at bounding box center [275, 182] width 142 height 23
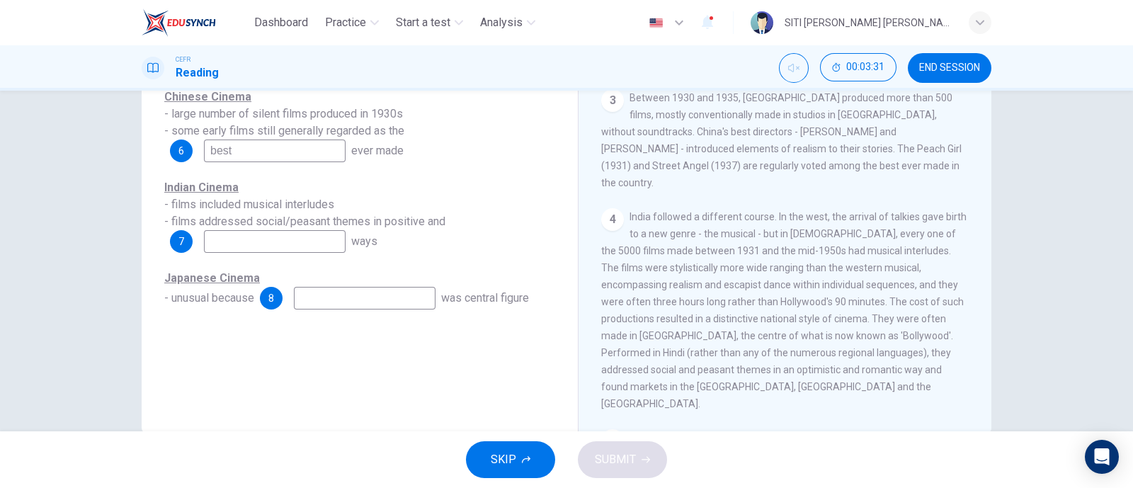
scroll to position [603, 0]
type input "best"
click at [290, 237] on input at bounding box center [275, 241] width 142 height 23
type input "romantic"
click at [320, 298] on input at bounding box center [365, 298] width 142 height 23
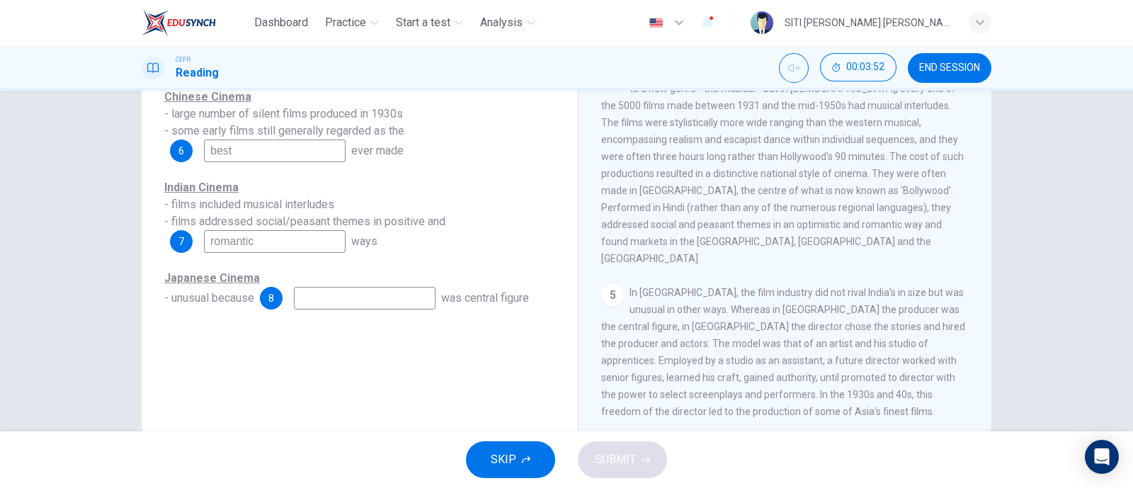
scroll to position [749, 0]
type input "stories"
click at [633, 465] on span "SUBMIT" at bounding box center [615, 460] width 41 height 20
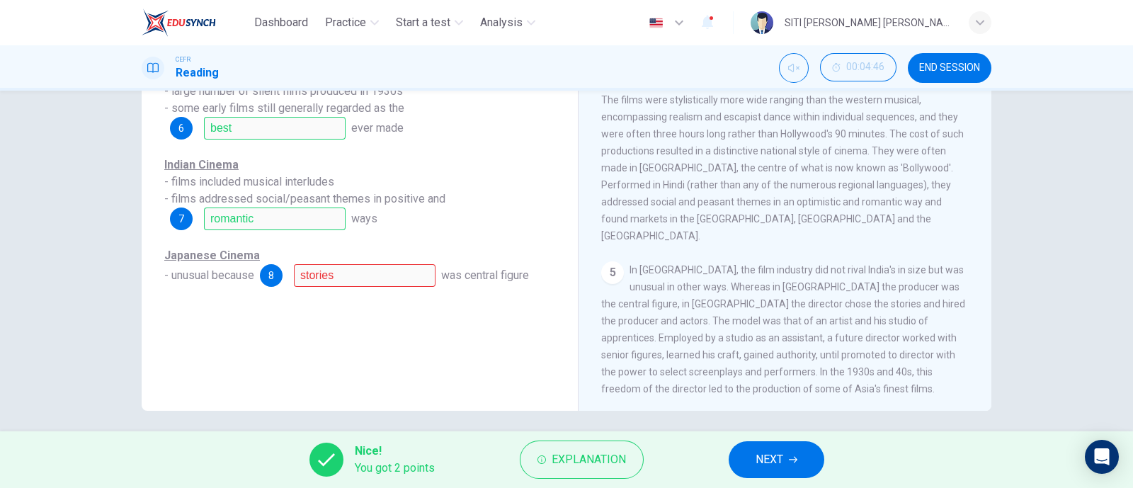
scroll to position [202, 0]
click at [800, 458] on button "NEXT" at bounding box center [777, 459] width 96 height 37
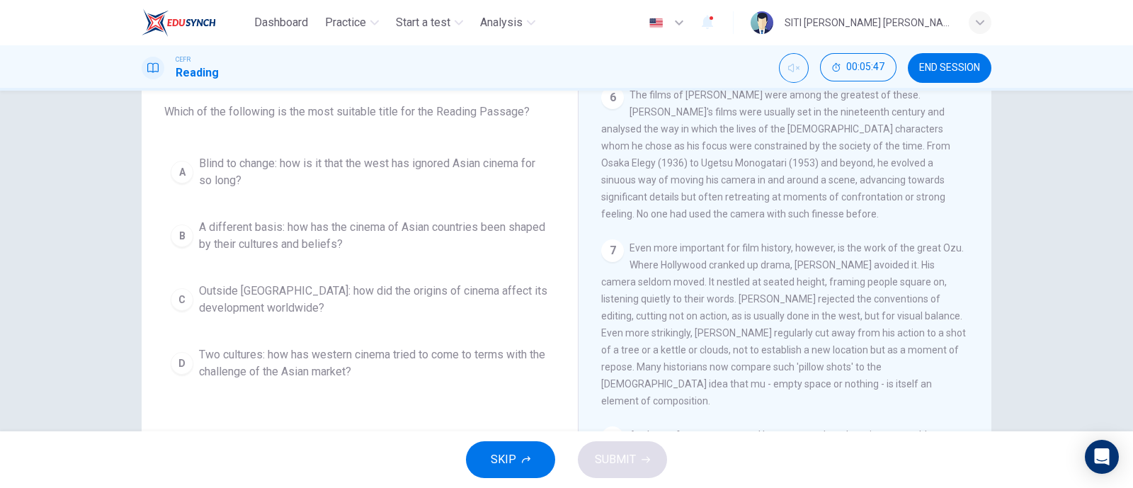
scroll to position [112, 0]
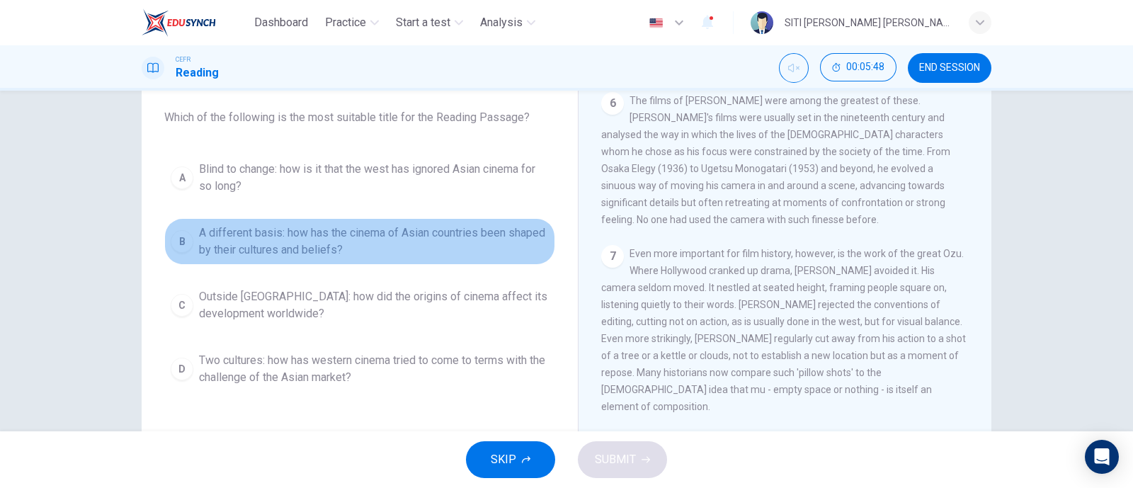
click at [188, 244] on div "B" at bounding box center [182, 241] width 23 height 23
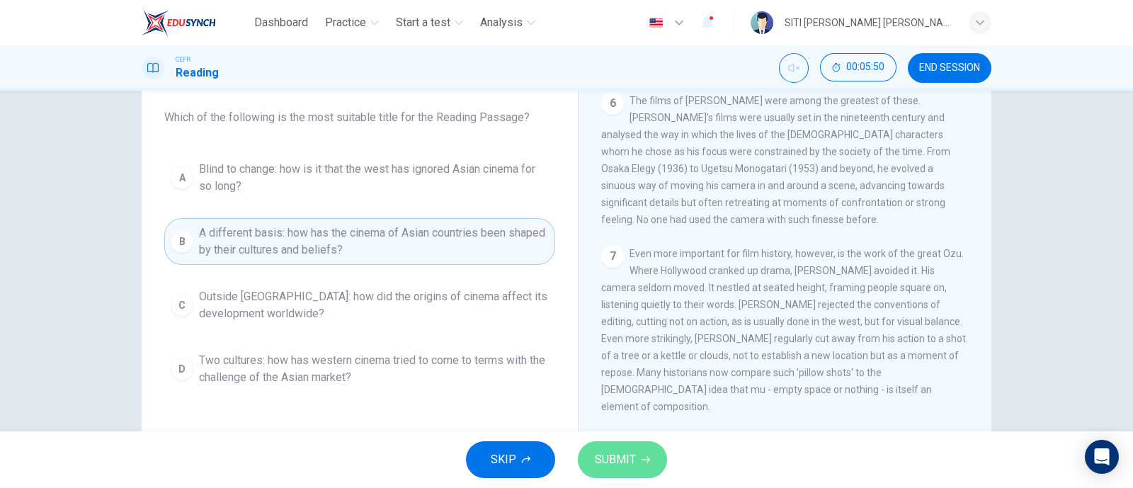
click at [624, 458] on span "SUBMIT" at bounding box center [615, 460] width 41 height 20
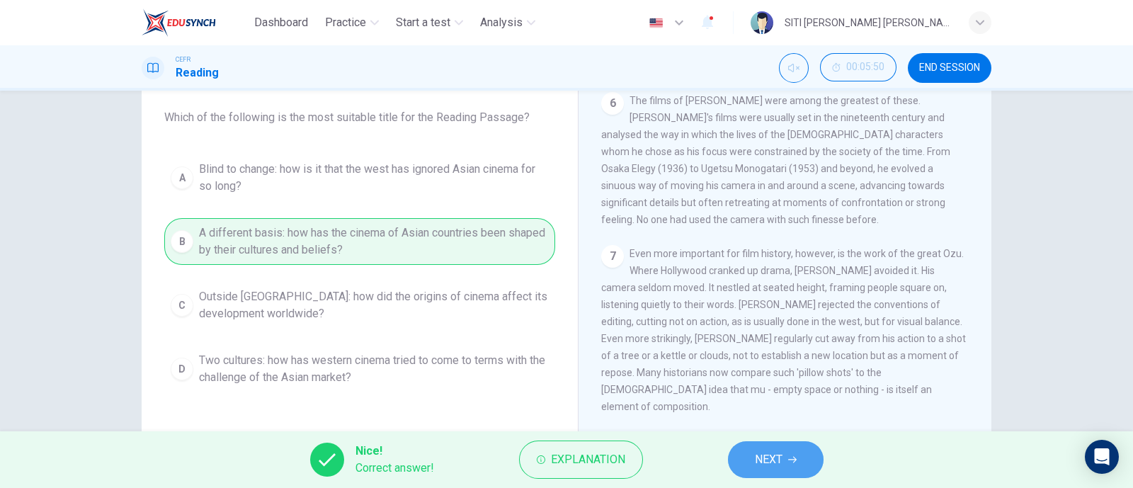
click at [783, 465] on span "NEXT" at bounding box center [769, 460] width 28 height 20
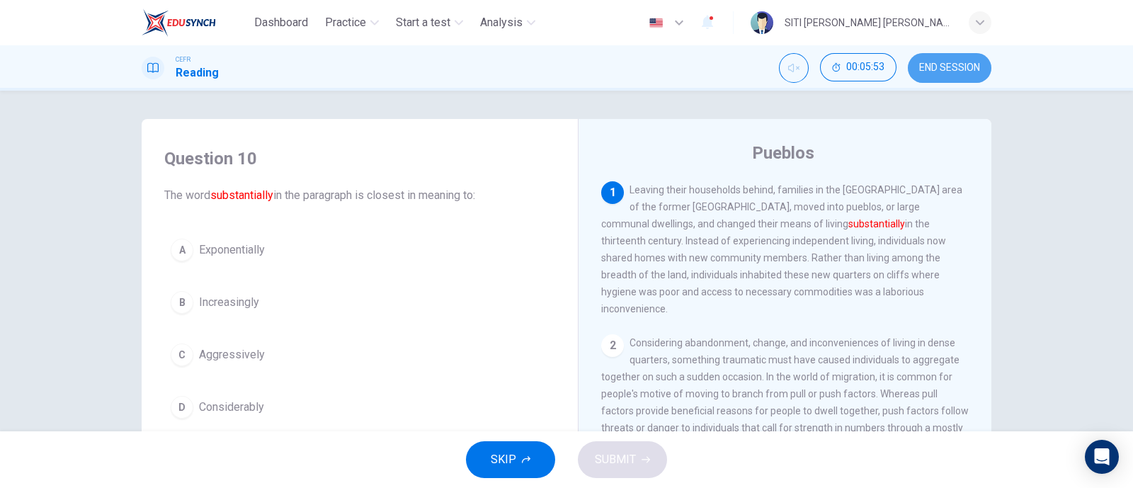
click at [945, 59] on button "END SESSION" at bounding box center [950, 68] width 84 height 30
